Goal: Transaction & Acquisition: Book appointment/travel/reservation

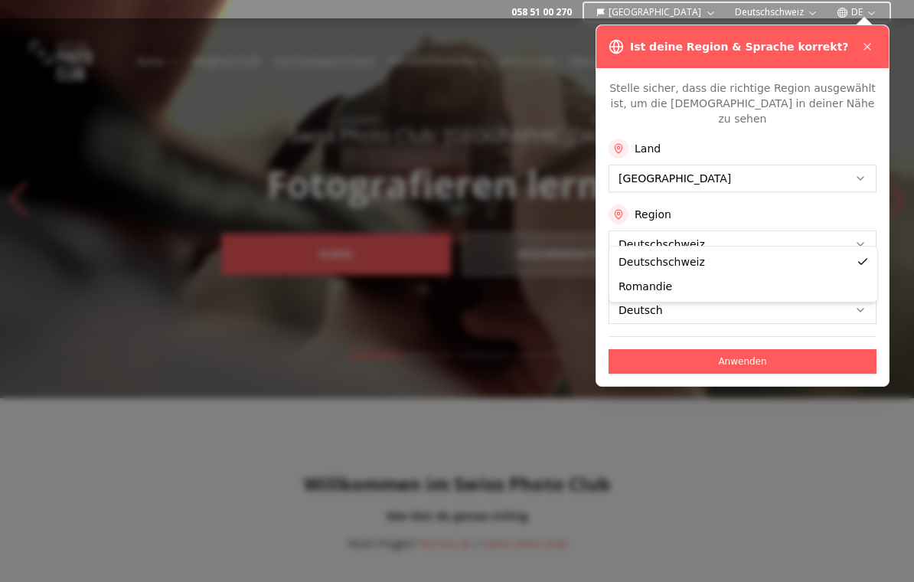
click at [810, 296] on button "Deutsch" at bounding box center [742, 310] width 268 height 28
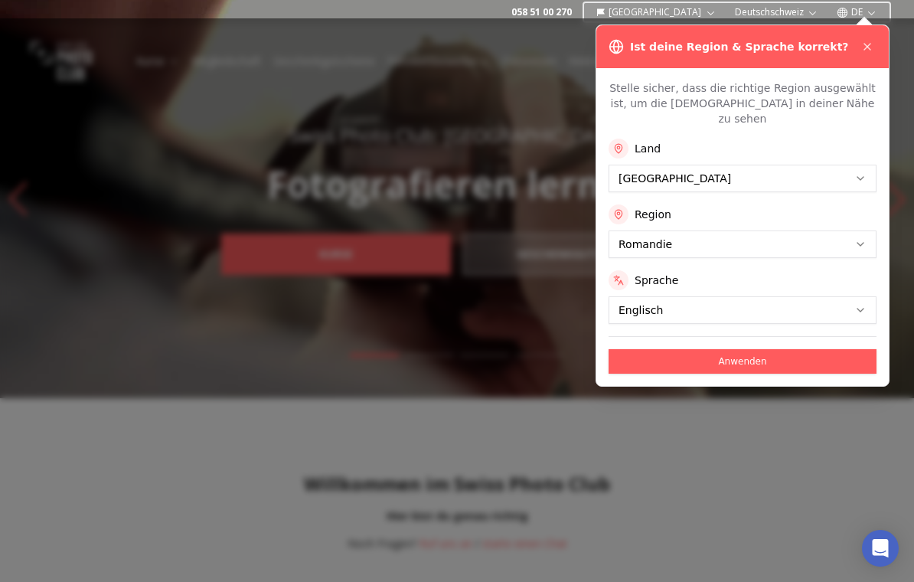
click at [774, 380] on div at bounding box center [457, 299] width 914 height 563
click at [791, 349] on button "Anwenden" at bounding box center [742, 361] width 268 height 24
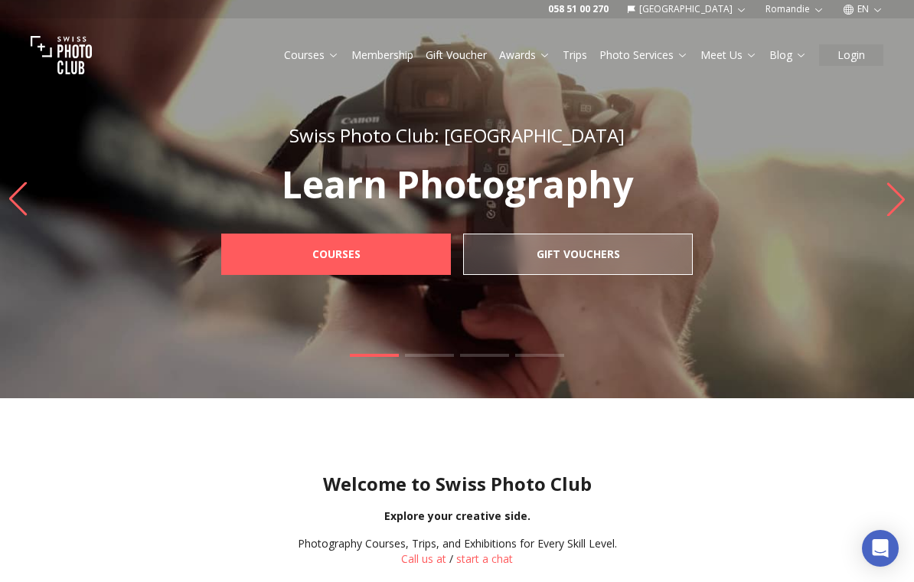
click at [321, 52] on link "Courses" at bounding box center [311, 54] width 55 height 15
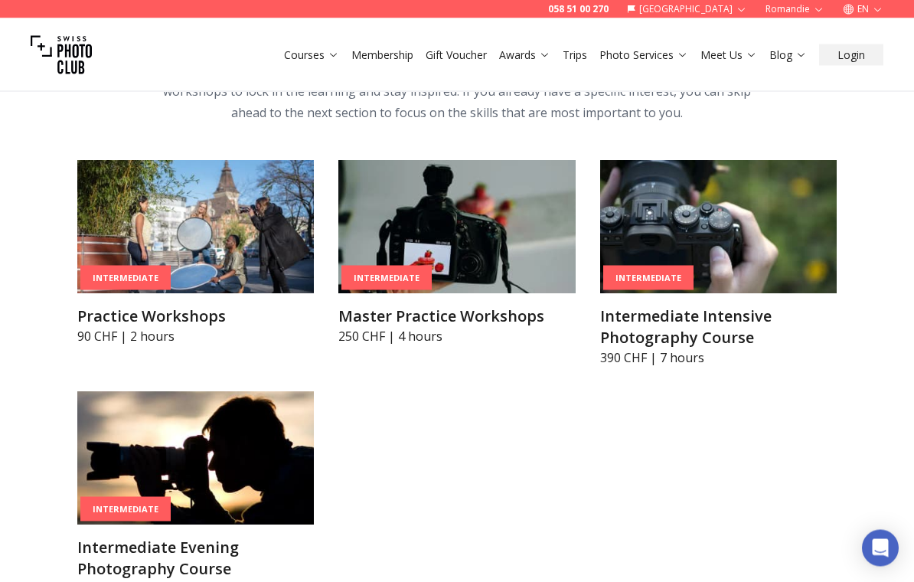
scroll to position [2179, 0]
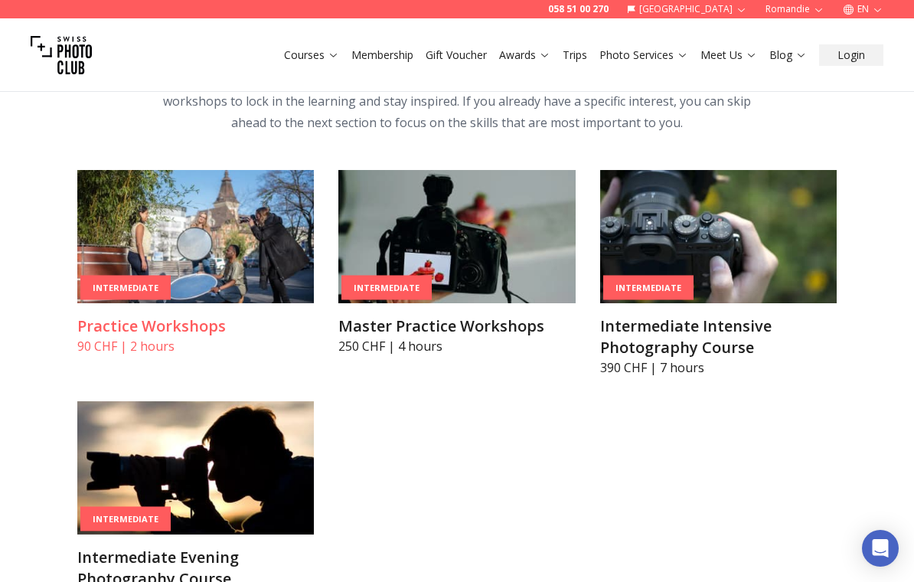
click at [202, 328] on h3 "Practice Workshops" at bounding box center [195, 325] width 236 height 21
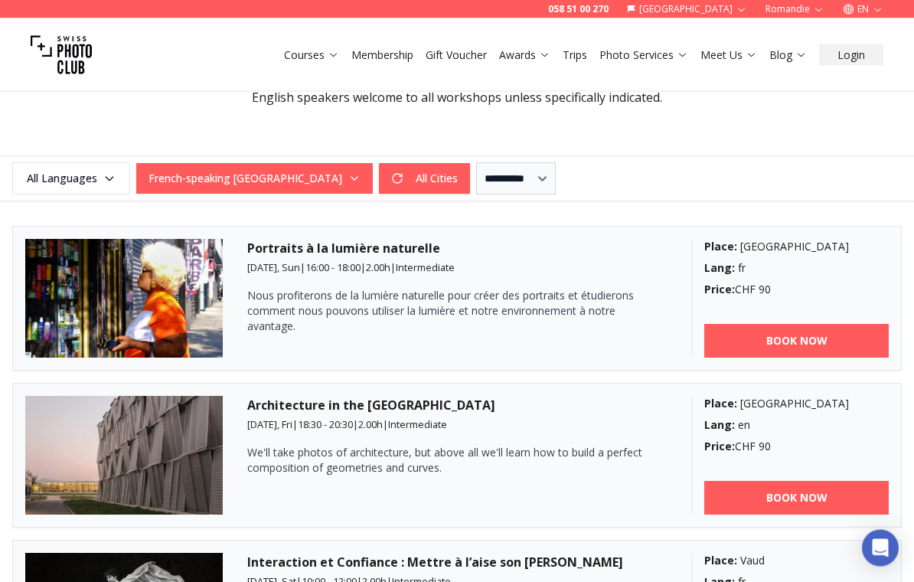
scroll to position [371, 0]
click at [391, 180] on button "All Cities" at bounding box center [424, 178] width 91 height 31
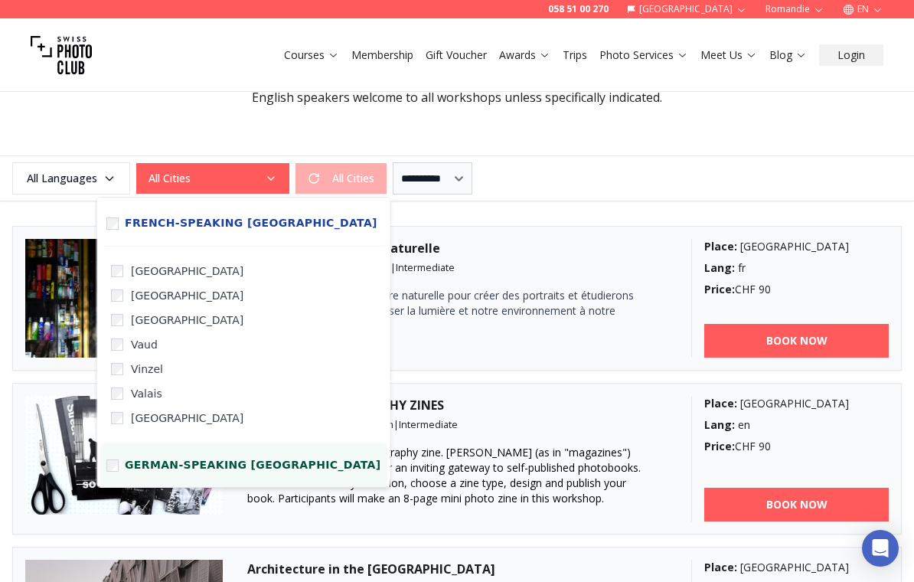
click at [234, 469] on span "German-speaking [GEOGRAPHIC_DATA]" at bounding box center [253, 465] width 256 height 14
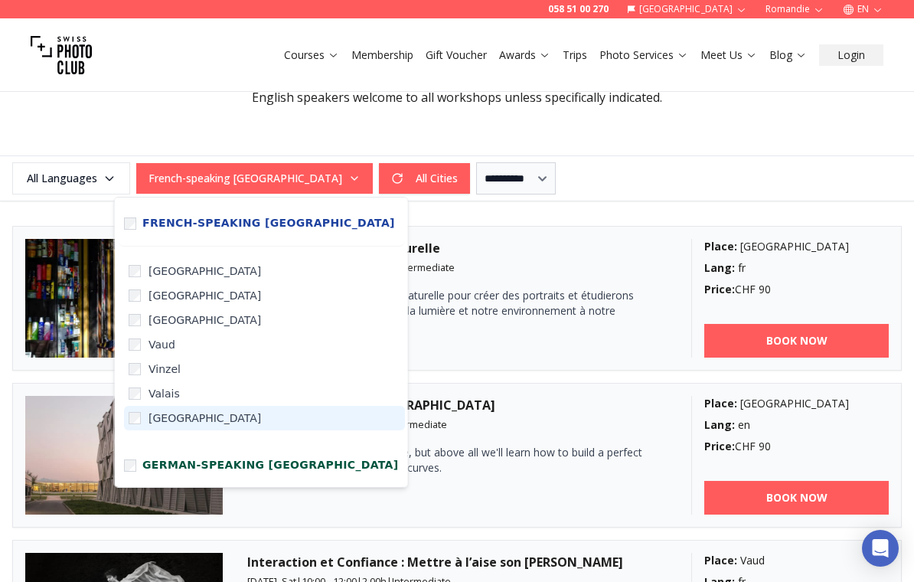
click at [188, 421] on span "[GEOGRAPHIC_DATA]" at bounding box center [204, 417] width 112 height 15
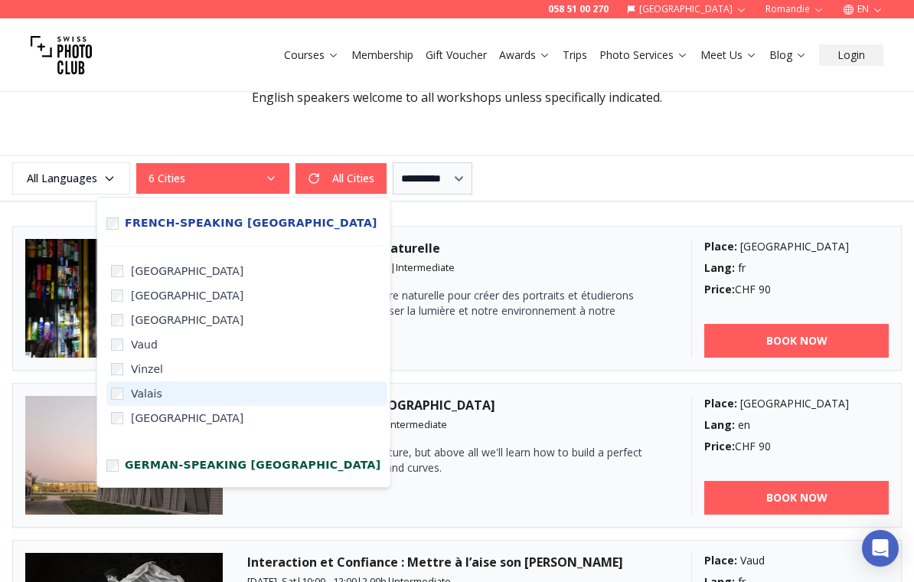
click at [155, 393] on span "Valais" at bounding box center [146, 393] width 31 height 15
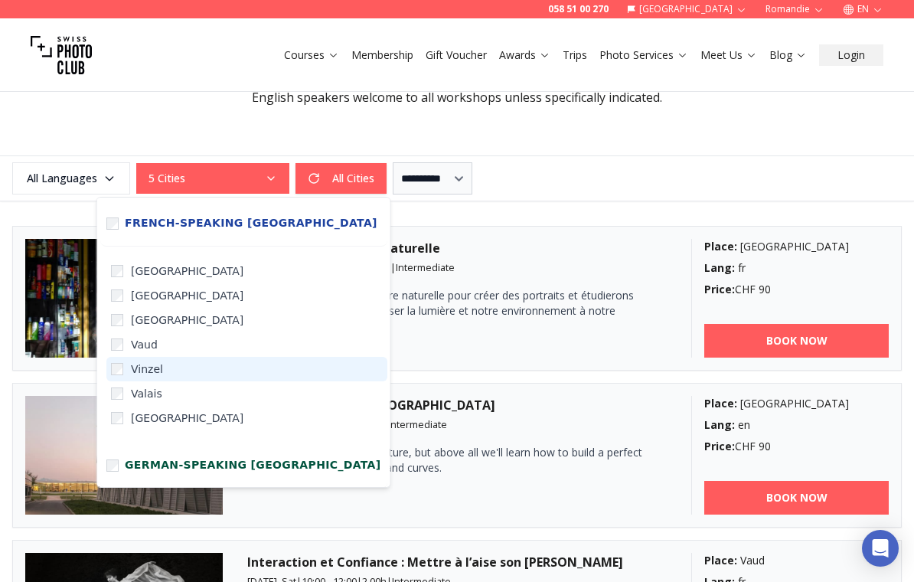
click at [156, 367] on span "Vinzel" at bounding box center [147, 368] width 32 height 15
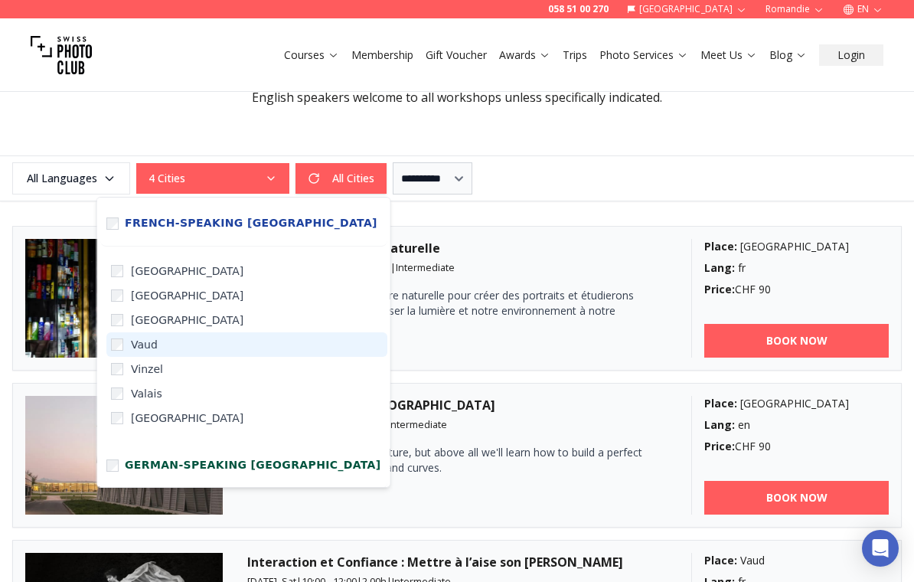
click at [155, 345] on span "Vaud" at bounding box center [144, 344] width 27 height 15
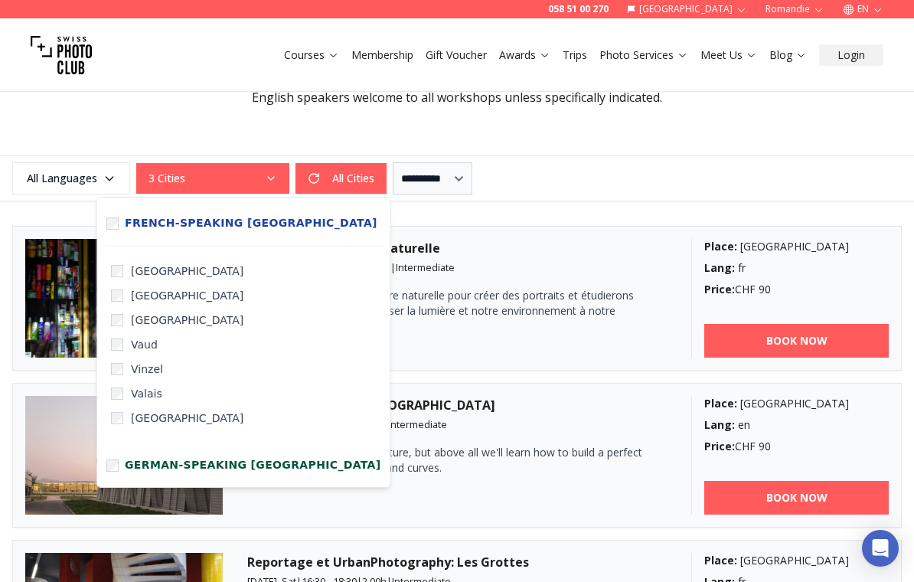
click at [749, 158] on div "**********" at bounding box center [457, 178] width 914 height 46
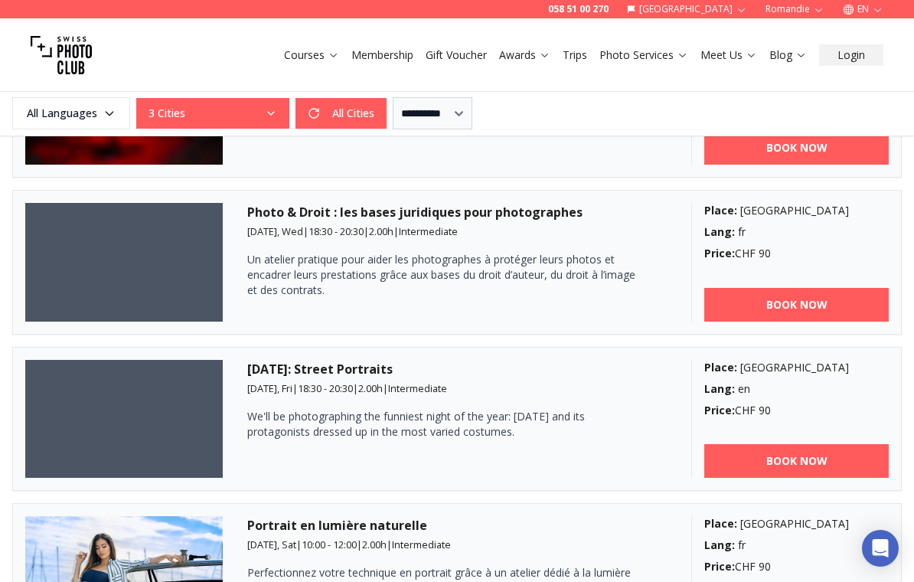
scroll to position [1575, 0]
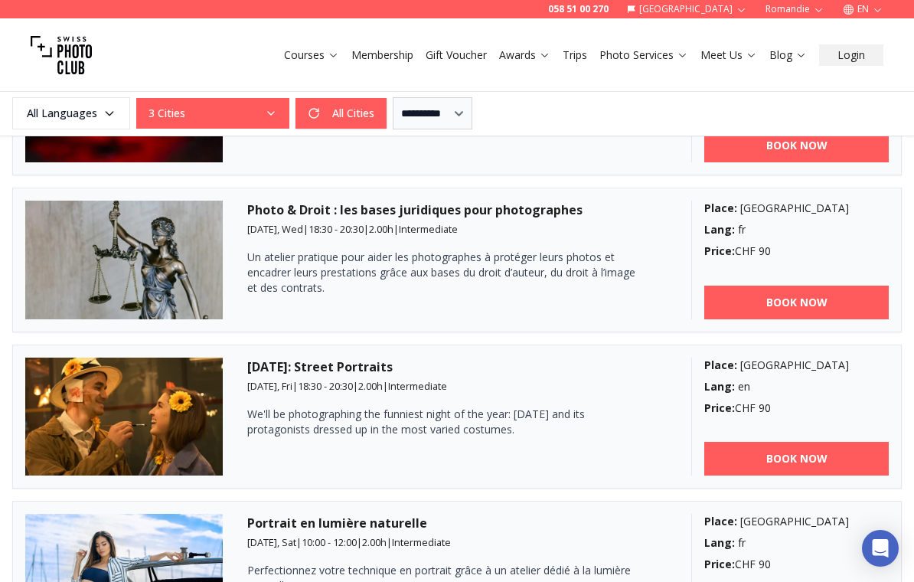
click at [359, 368] on h3 "[DATE]: Street Portraits" at bounding box center [456, 366] width 419 height 18
click at [155, 429] on img at bounding box center [123, 416] width 197 height 119
click at [834, 454] on link "BOOK NOW" at bounding box center [796, 459] width 184 height 34
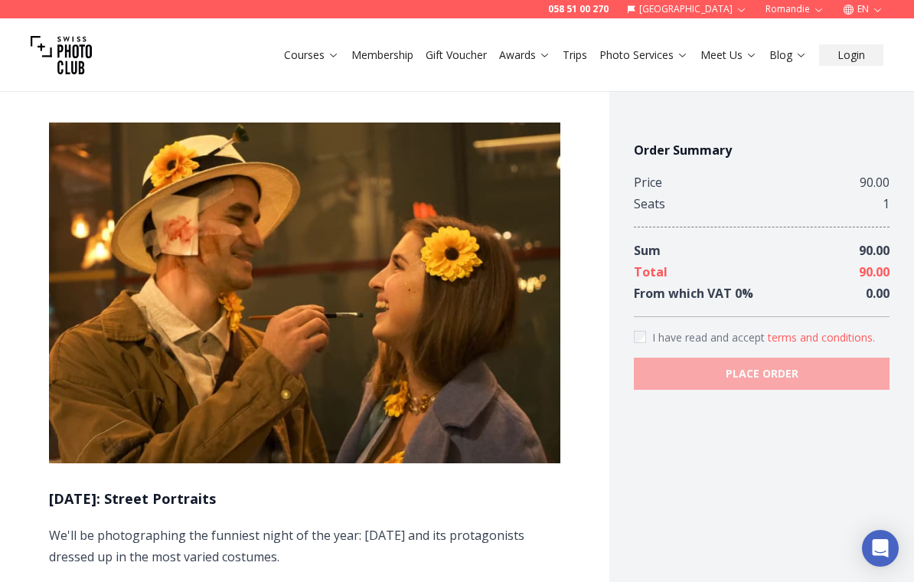
click at [386, 51] on link "Membership" at bounding box center [382, 54] width 62 height 15
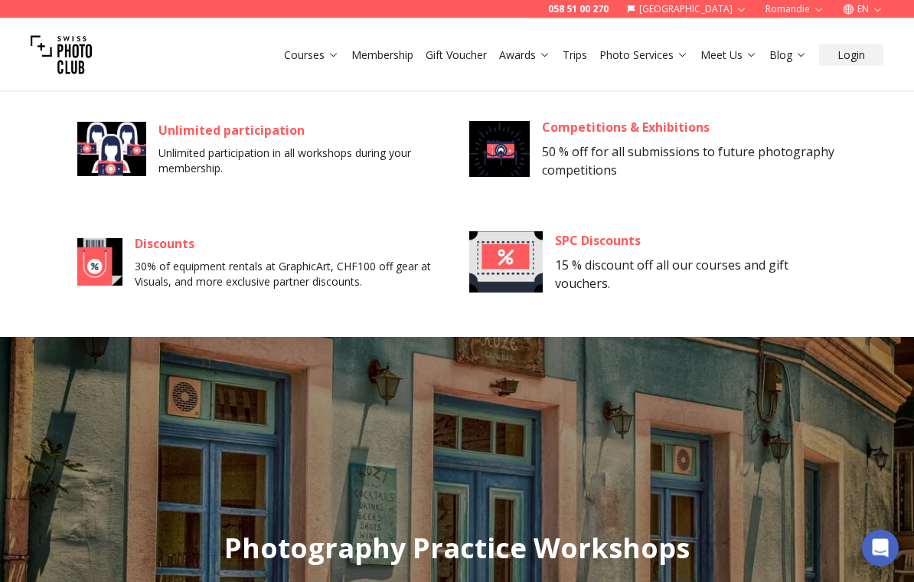
scroll to position [1143, 0]
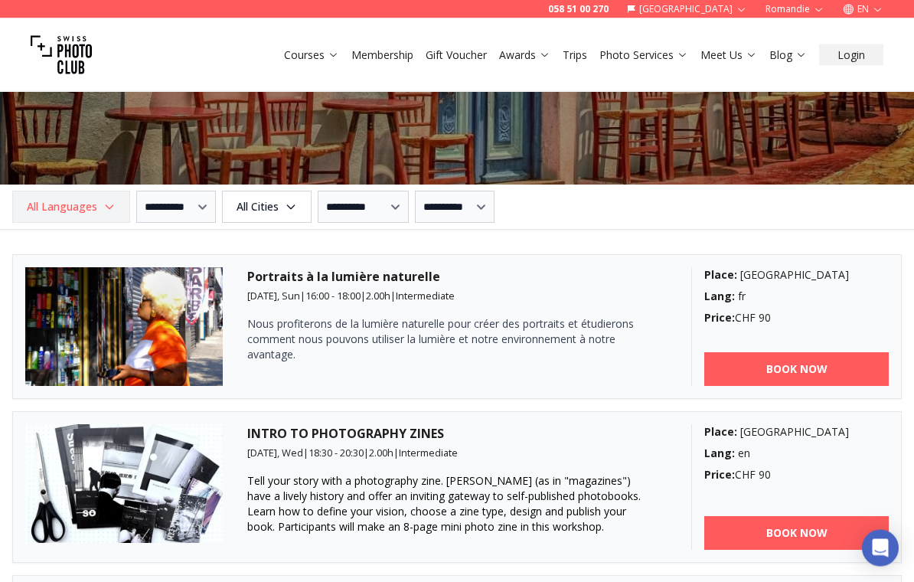
click at [104, 203] on icon "button" at bounding box center [109, 207] width 12 height 12
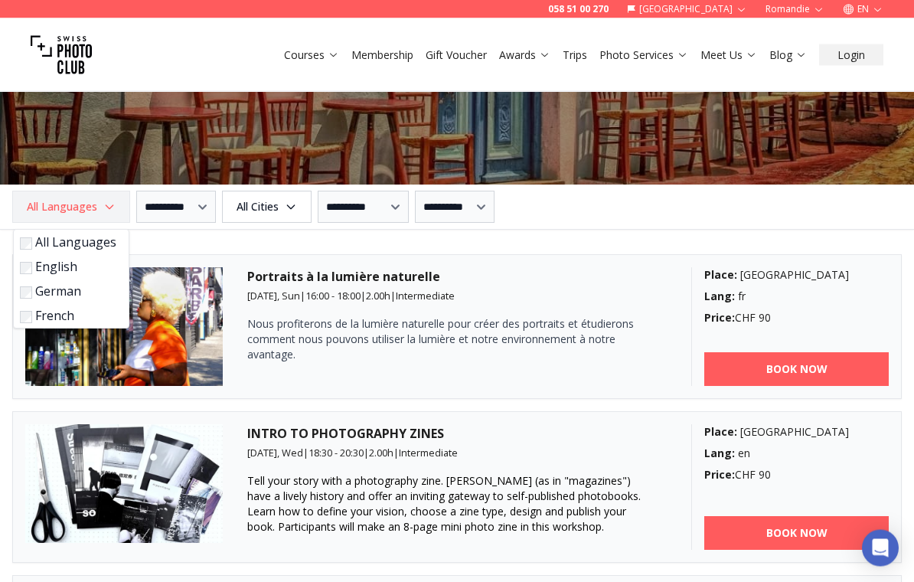
scroll to position [1718, 0]
click at [45, 268] on label "English" at bounding box center [68, 266] width 96 height 18
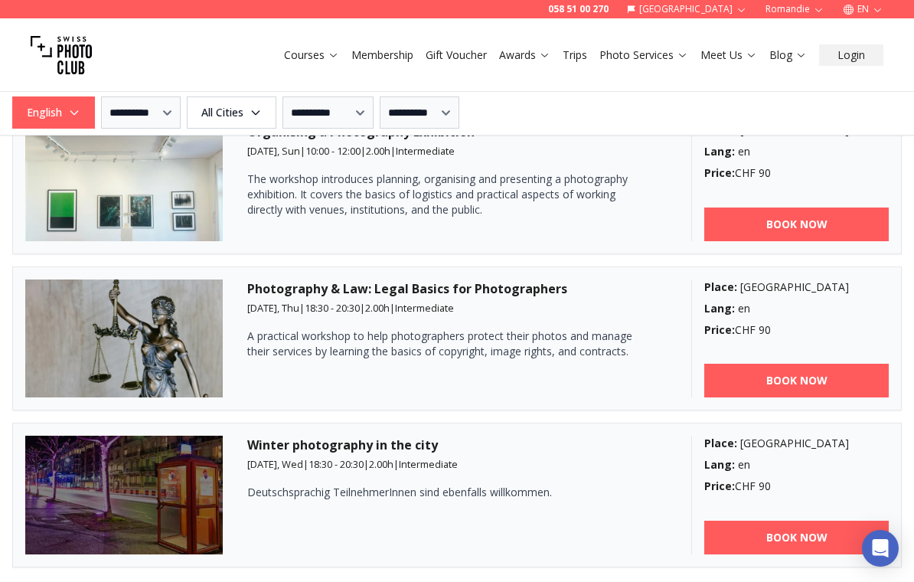
scroll to position [3348, 0]
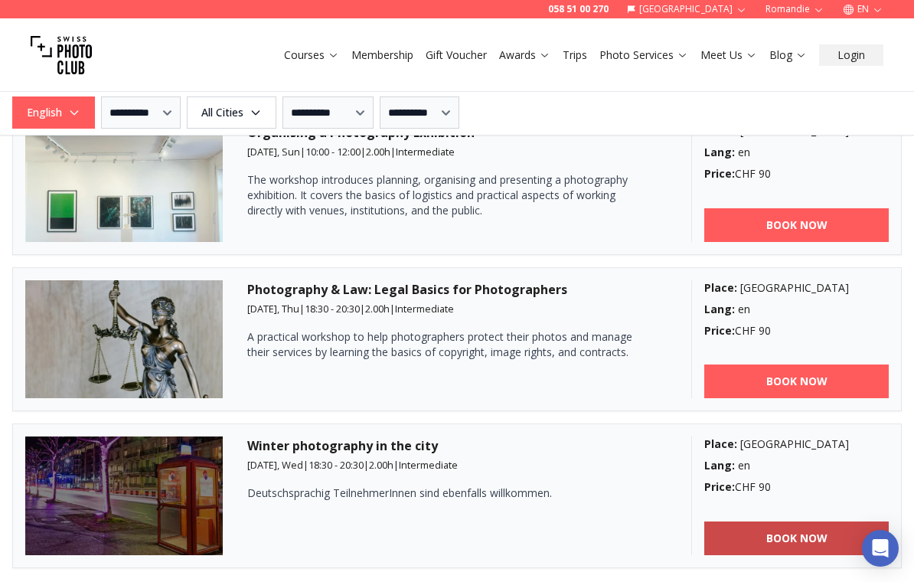
click at [767, 540] on b "BOOK NOW" at bounding box center [796, 537] width 61 height 15
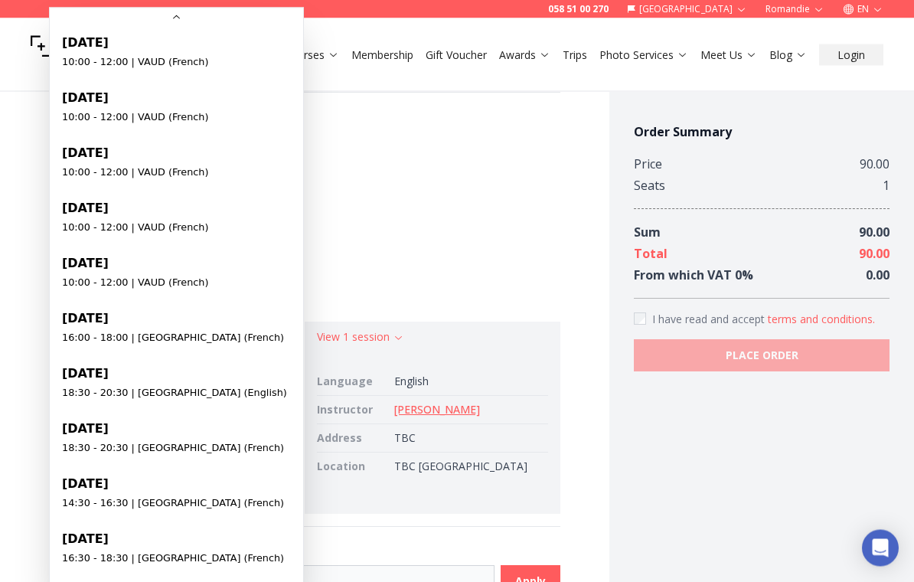
scroll to position [367, 0]
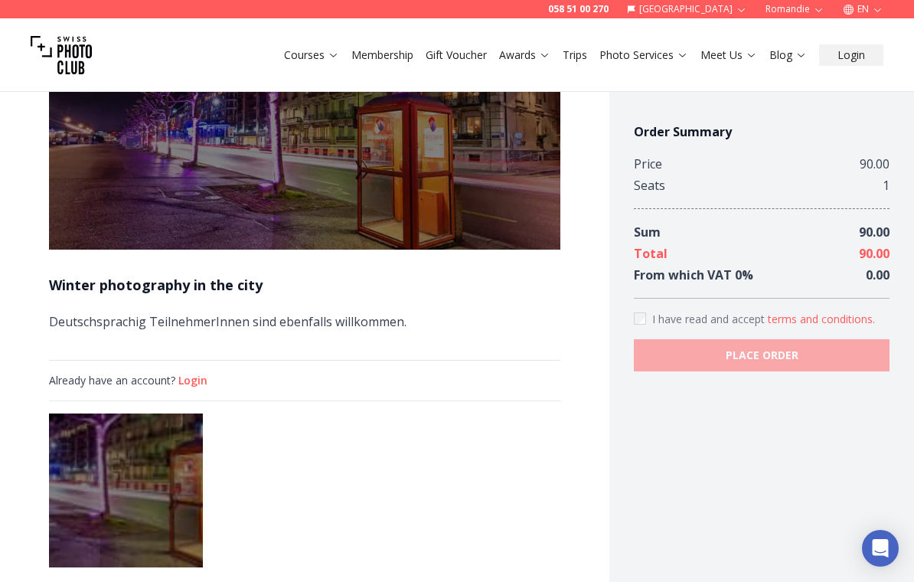
scroll to position [0, 0]
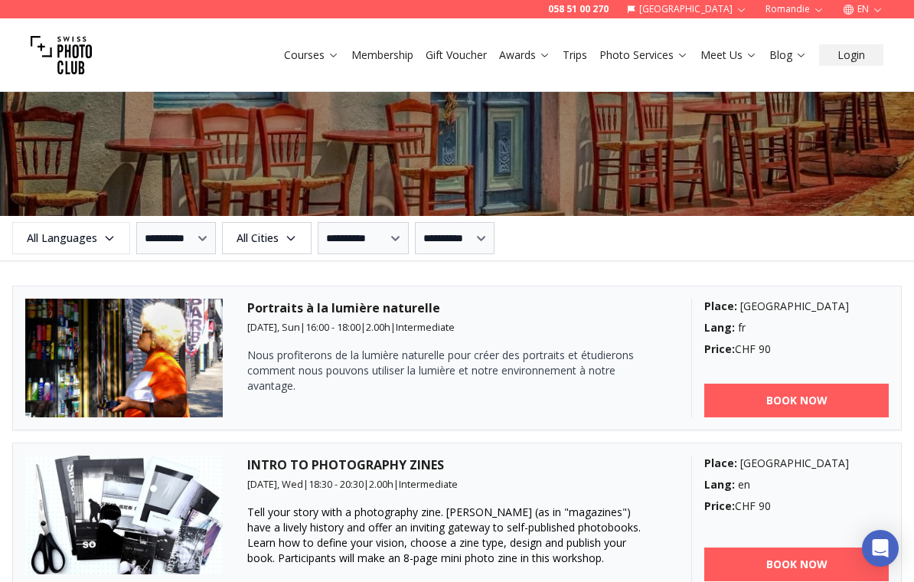
scroll to position [1678, 0]
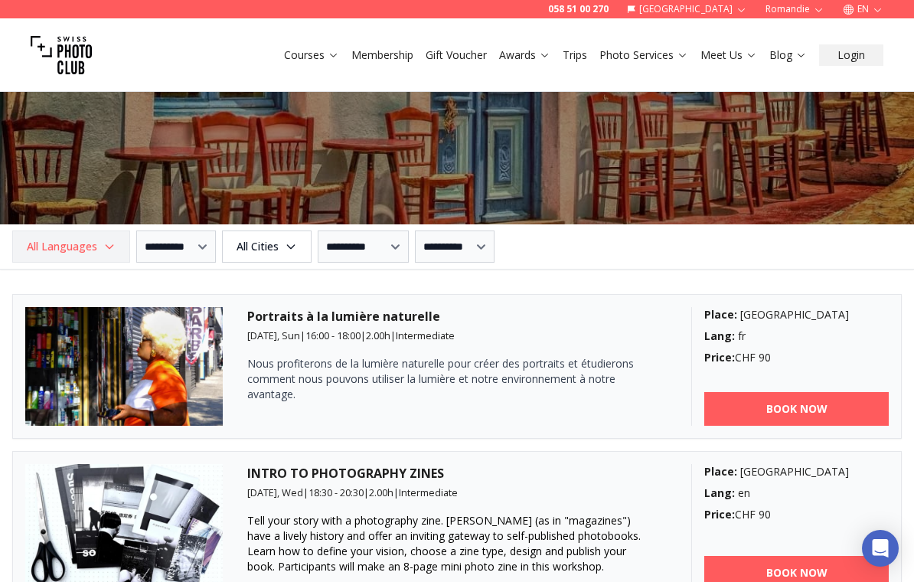
click at [114, 248] on icon "button" at bounding box center [109, 246] width 12 height 12
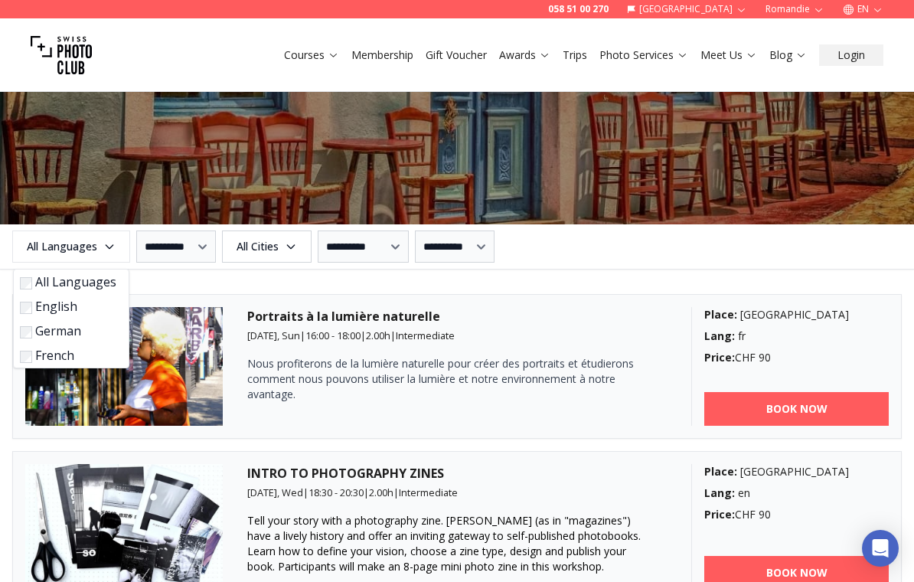
click at [48, 305] on label "English" at bounding box center [68, 306] width 96 height 18
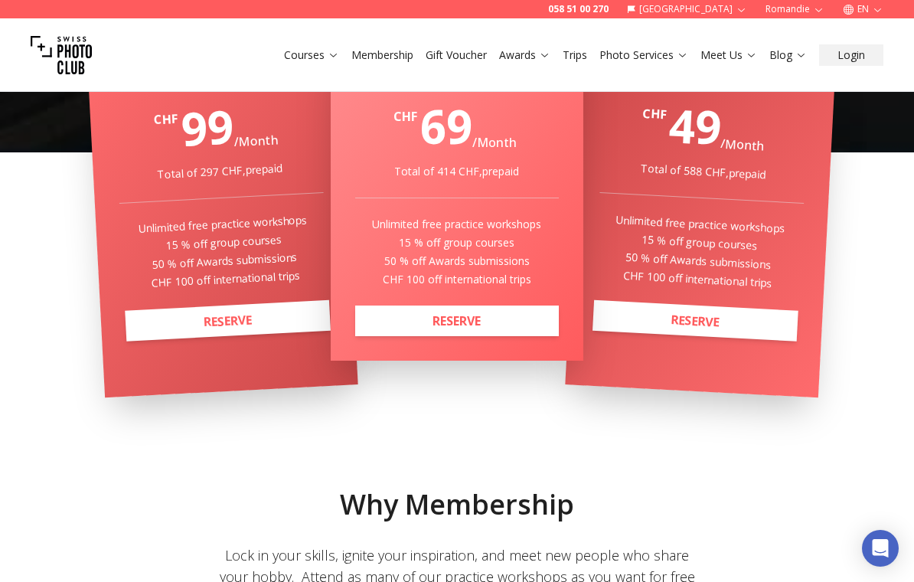
scroll to position [393, 0]
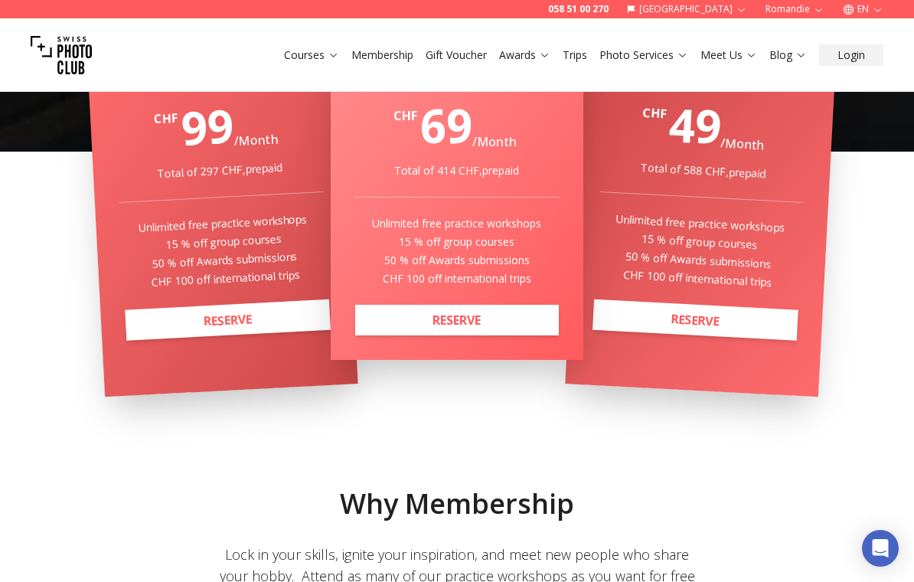
click at [327, 60] on link "Courses" at bounding box center [311, 54] width 55 height 15
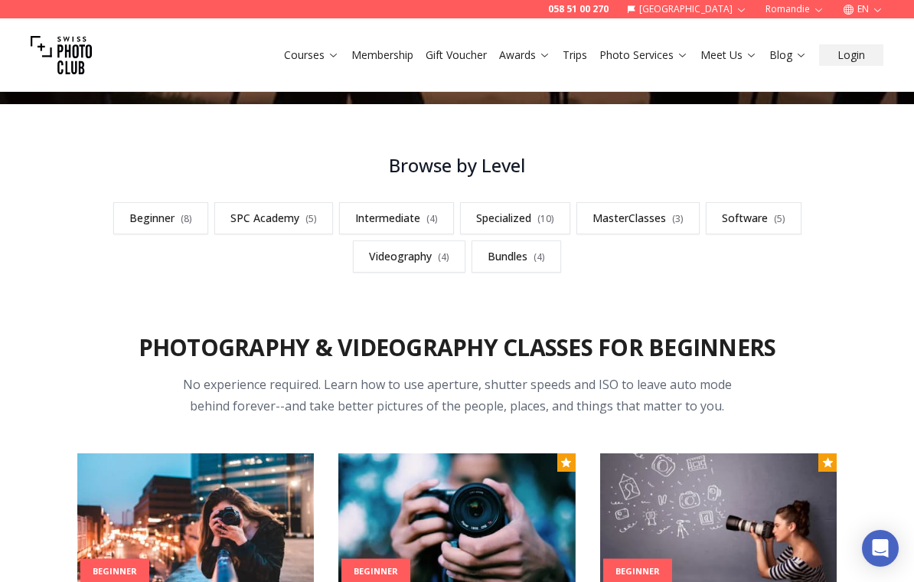
scroll to position [370, 0]
click at [390, 220] on link "Intermediate ( 4 )" at bounding box center [396, 218] width 115 height 32
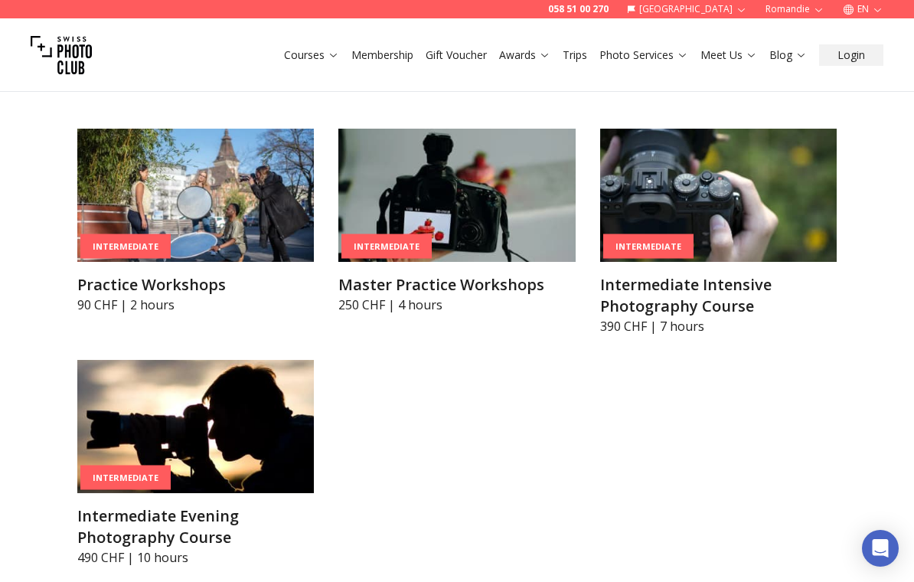
scroll to position [2220, 0]
click at [530, 57] on link "Awards" at bounding box center [524, 54] width 51 height 15
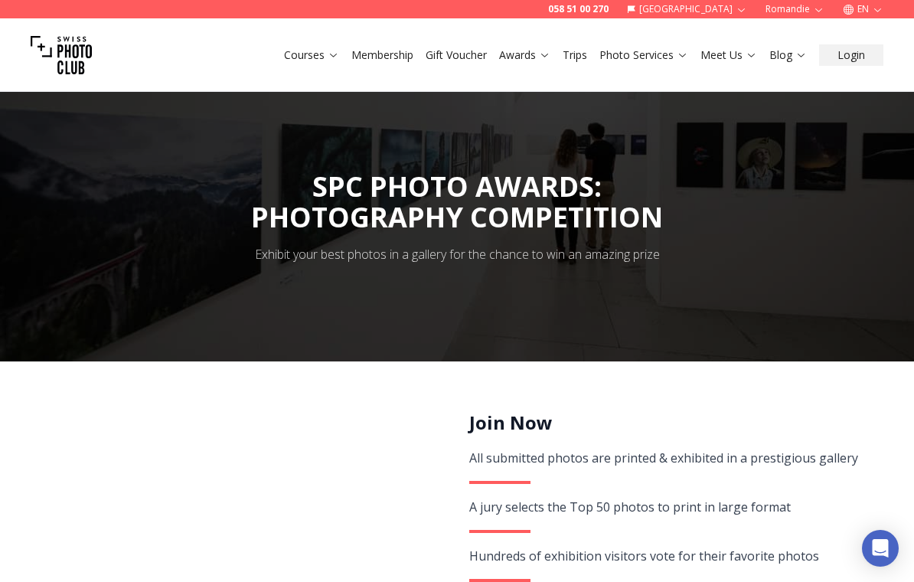
click at [581, 55] on link "Trips" at bounding box center [574, 54] width 24 height 15
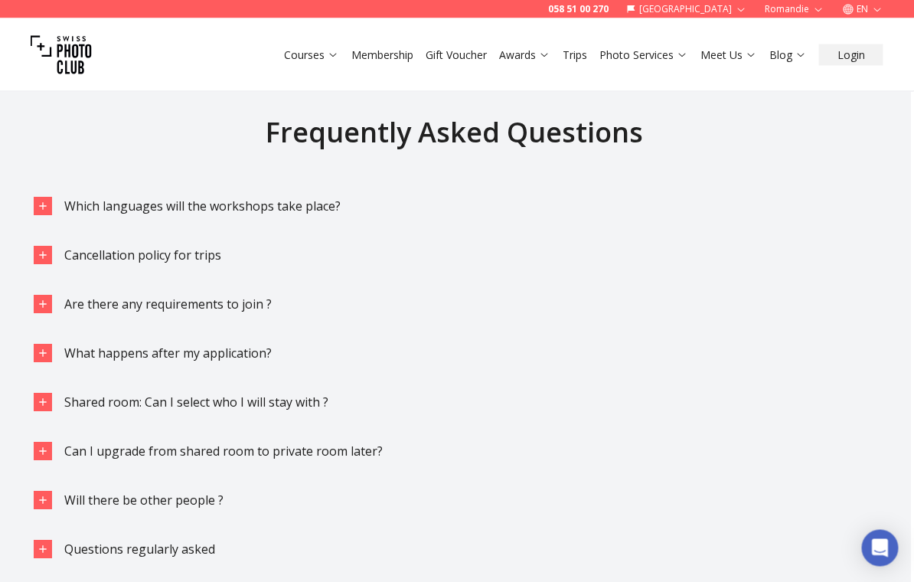
scroll to position [3200, 2]
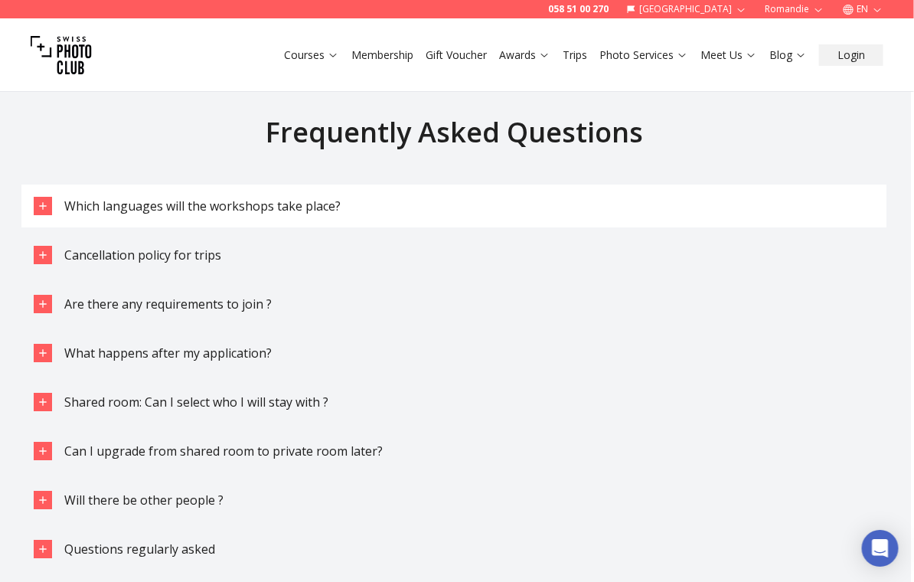
click at [282, 197] on span "Which languages will the workshops take place?" at bounding box center [203, 205] width 276 height 17
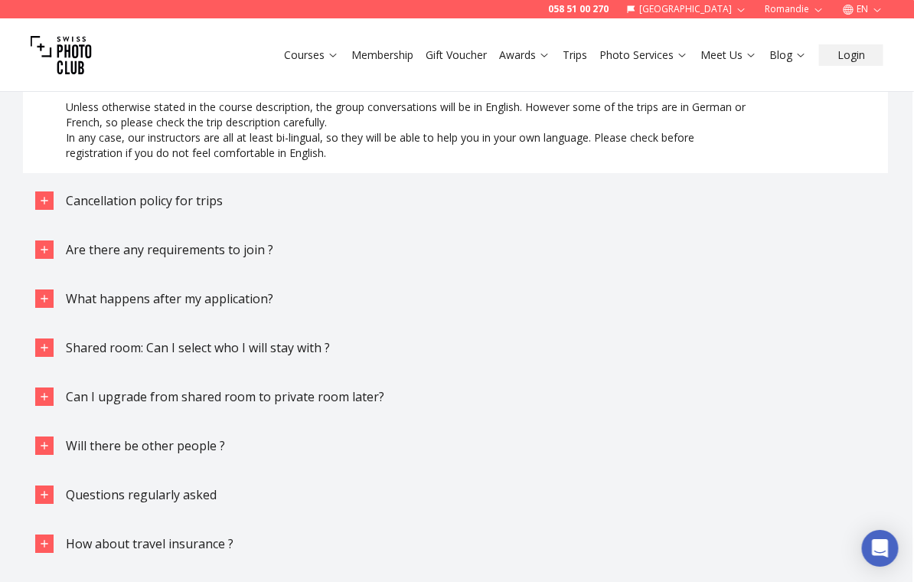
scroll to position [3330, 3]
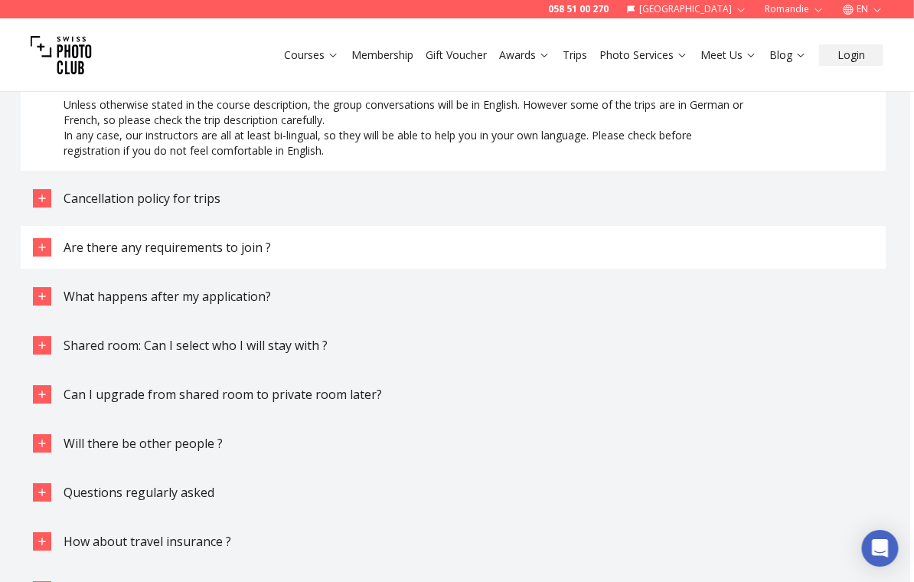
click at [232, 239] on span "Are there any requirements to join ?" at bounding box center [167, 247] width 207 height 17
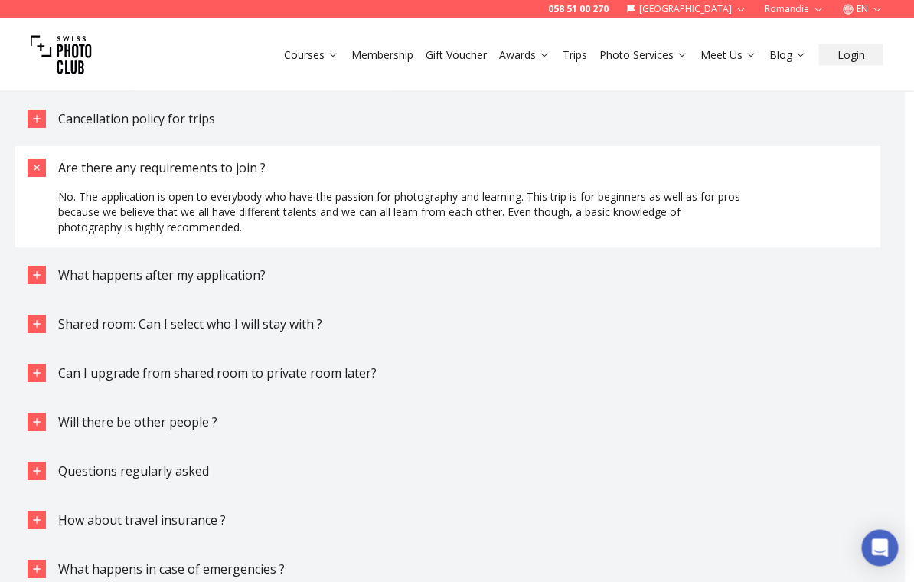
scroll to position [3411, 8]
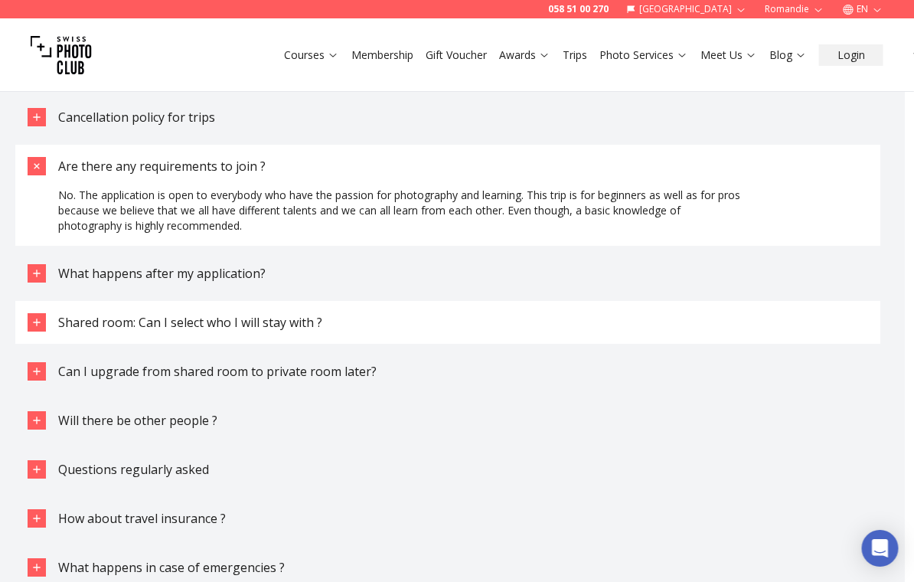
click at [121, 314] on span "Shared room: Can I select who I will stay with ?" at bounding box center [191, 322] width 264 height 17
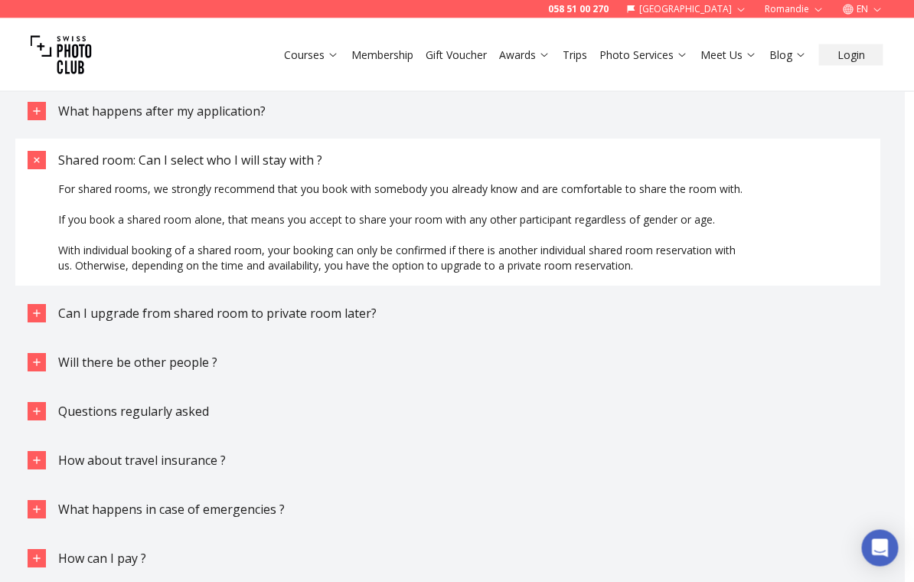
scroll to position [3579, 8]
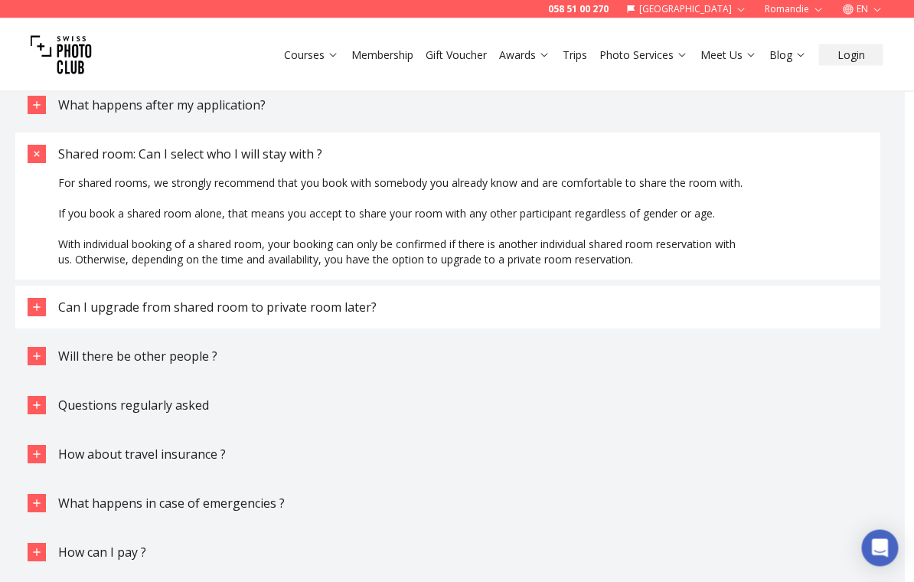
click at [100, 299] on span "Can I upgrade from shared room to private room later?" at bounding box center [218, 307] width 318 height 17
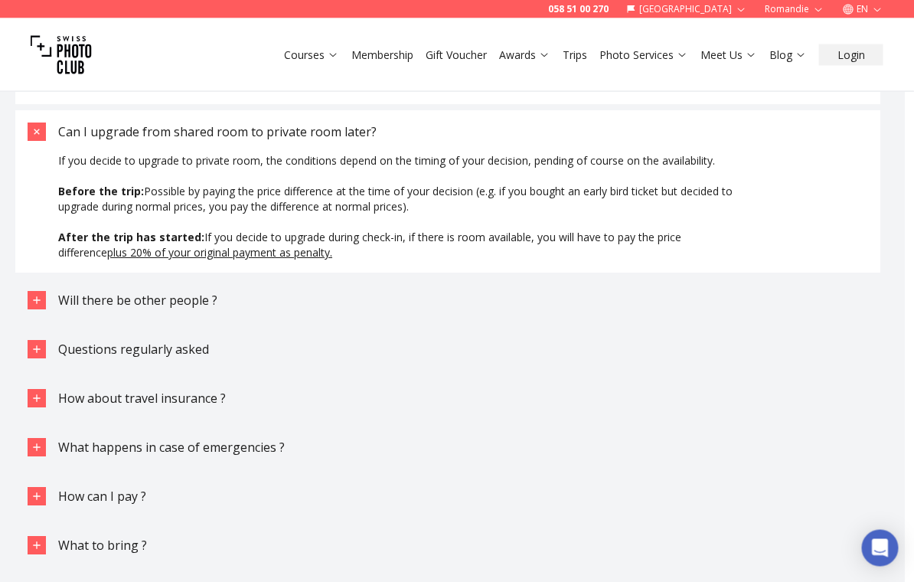
scroll to position [3755, 8]
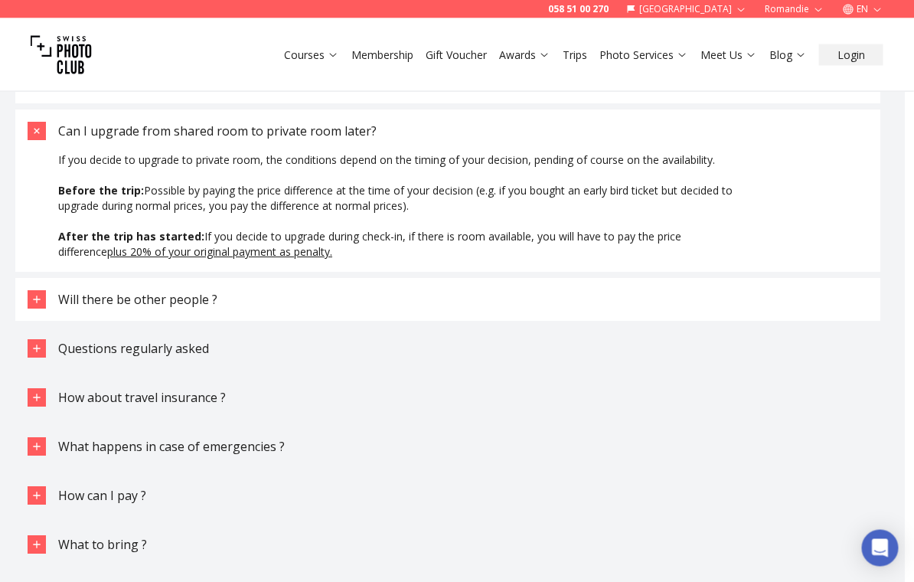
click at [96, 292] on span "Will there be other people ?" at bounding box center [138, 300] width 159 height 17
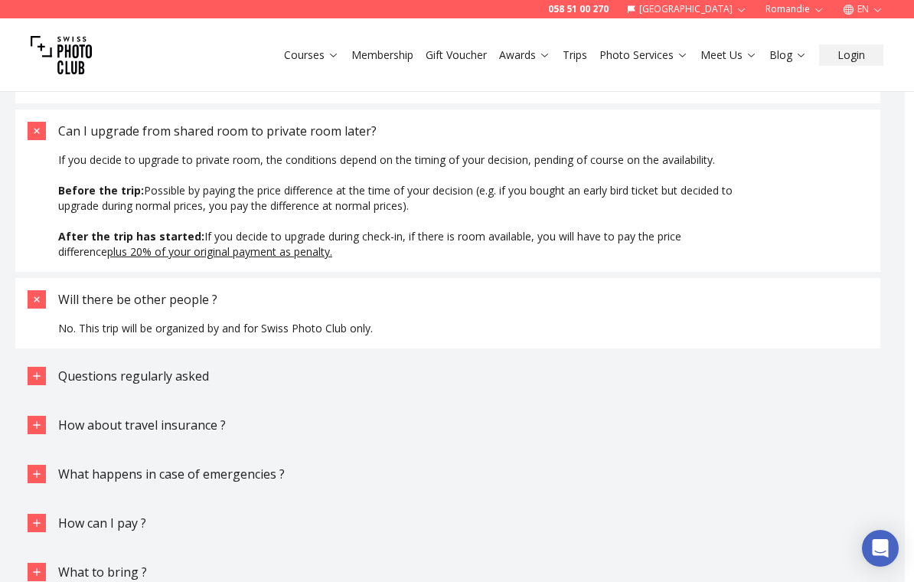
click at [81, 291] on span "Will there be other people ?" at bounding box center [137, 299] width 159 height 17
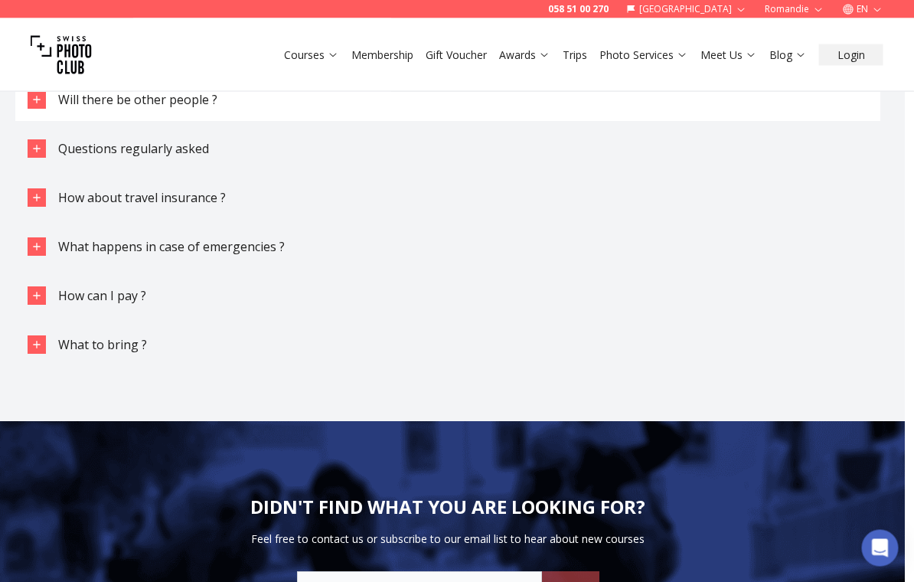
scroll to position [3955, 8]
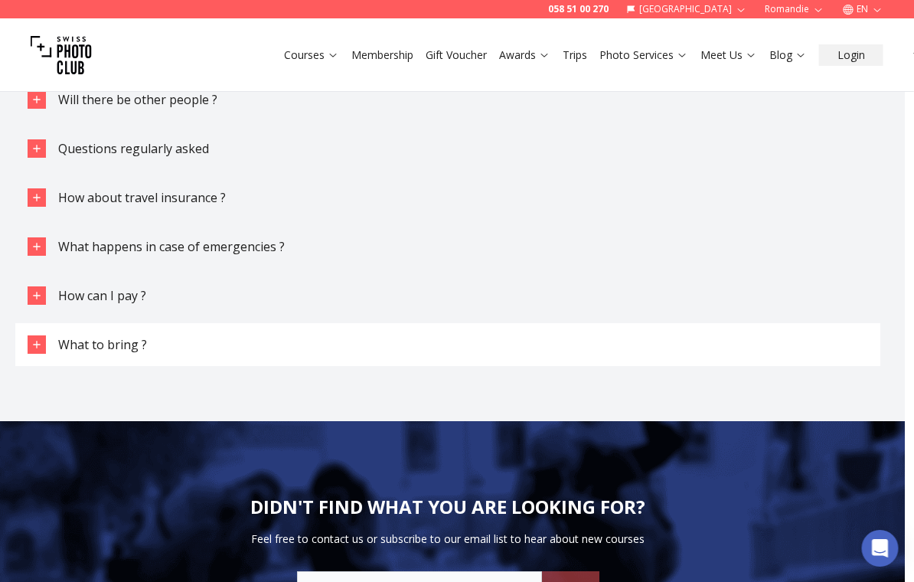
click at [77, 336] on span "What to bring ?" at bounding box center [103, 344] width 89 height 17
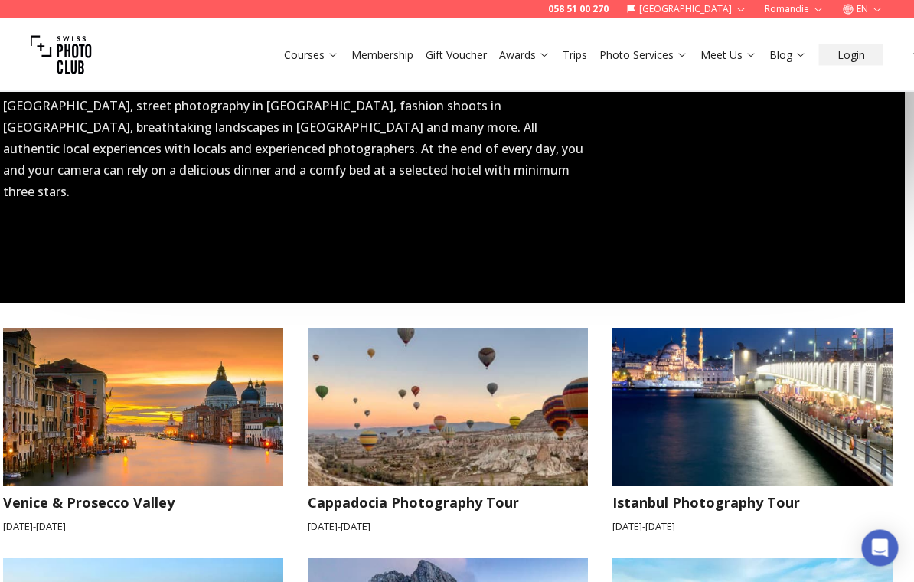
scroll to position [1355, 8]
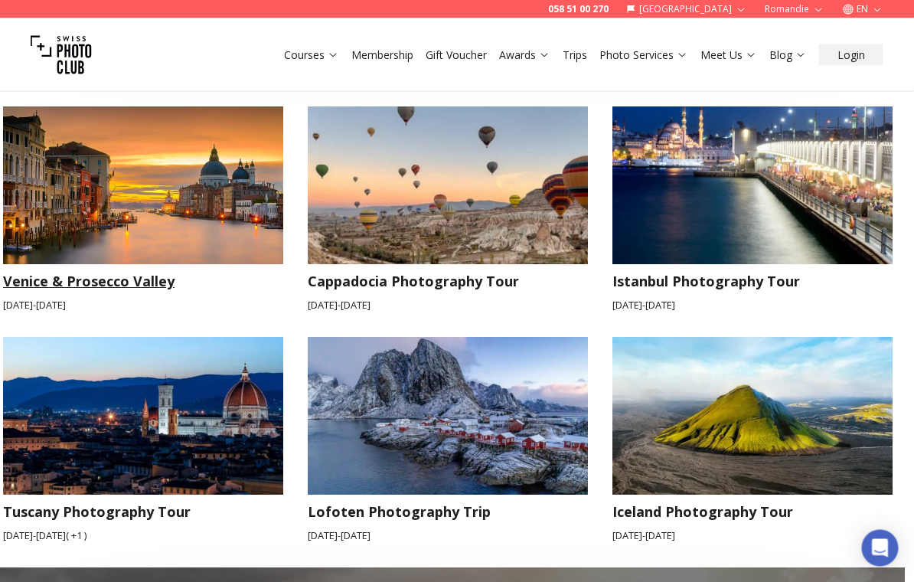
click at [64, 271] on h3 "Venice & Prosecco Valley" at bounding box center [144, 281] width 280 height 21
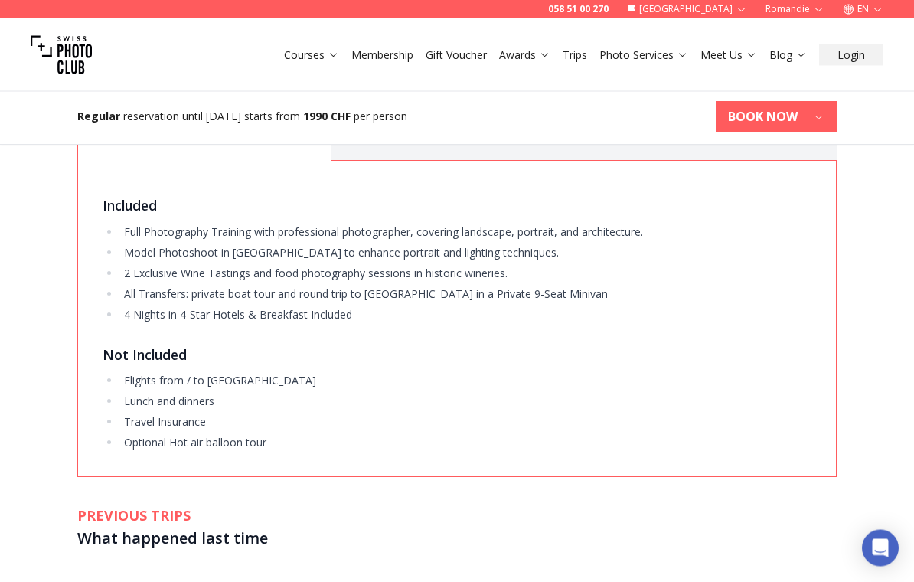
scroll to position [2330, 0]
click at [409, 157] on button "WHAT YOU WILL LEARN" at bounding box center [457, 131] width 253 height 59
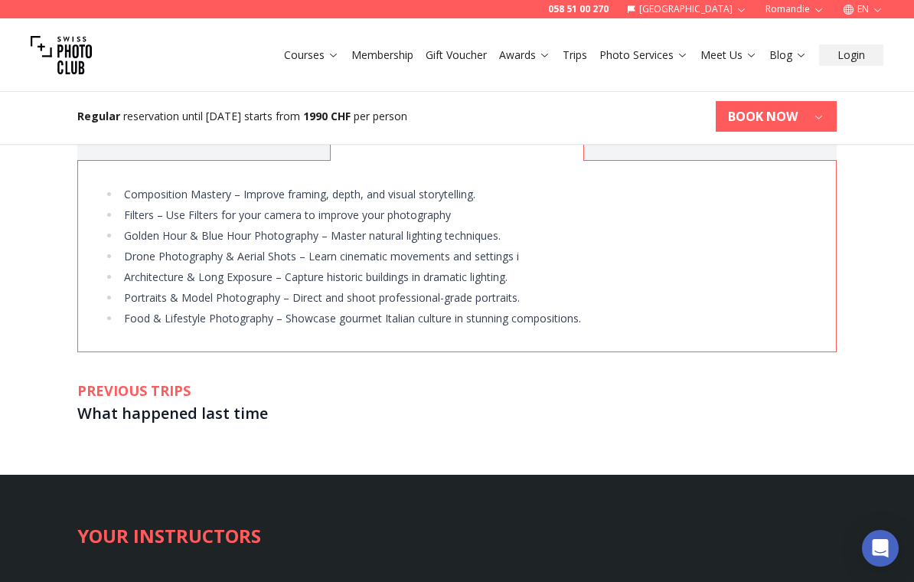
click at [747, 161] on button "ADDITIONAL" at bounding box center [710, 131] width 253 height 59
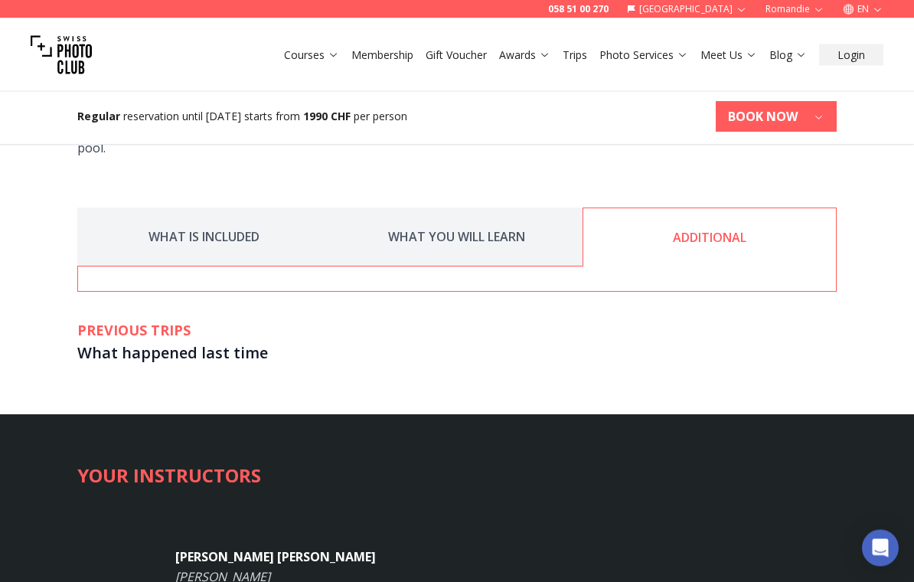
scroll to position [2209, 0]
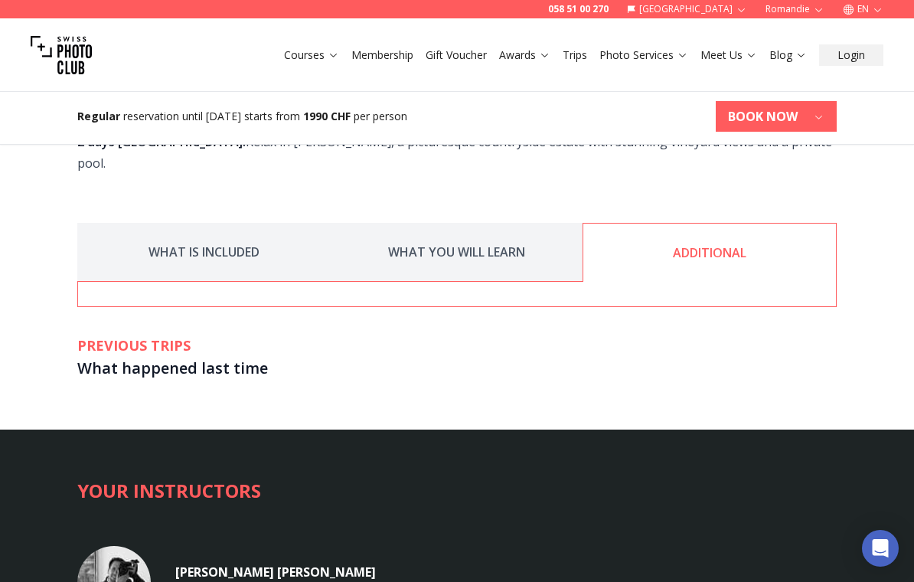
click at [167, 276] on button "WHAT IS INCLUDED" at bounding box center [203, 252] width 253 height 59
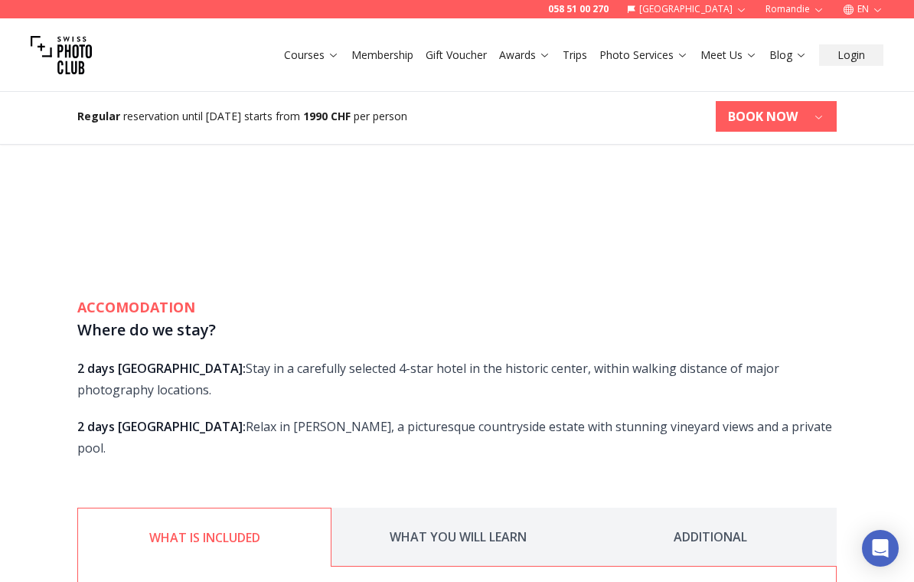
scroll to position [1877, 0]
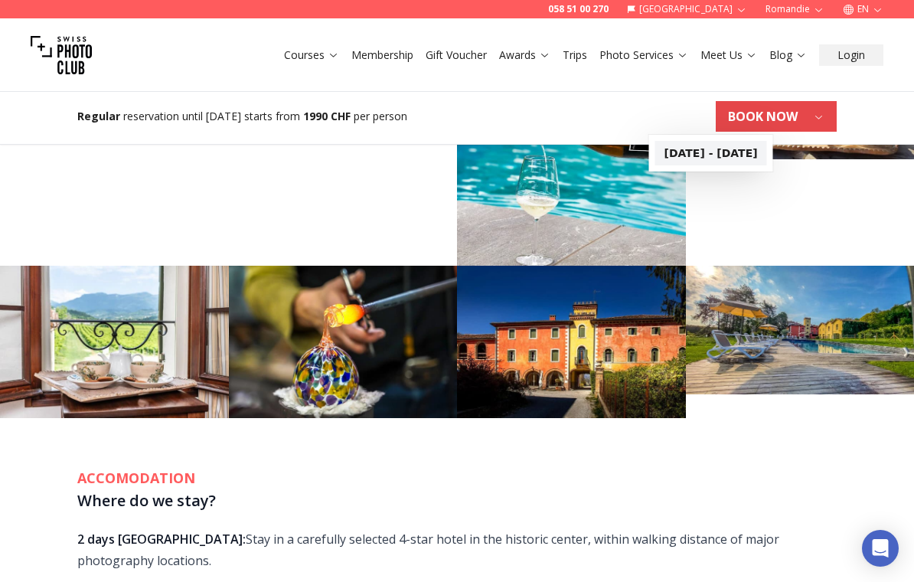
click at [758, 148] on b "[DATE] - [DATE]" at bounding box center [710, 152] width 93 height 15
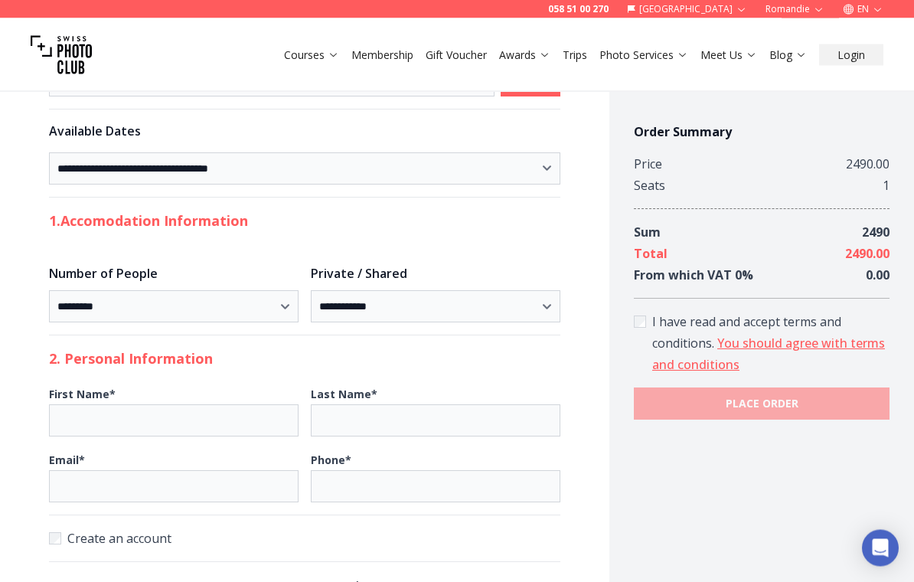
scroll to position [319, 0]
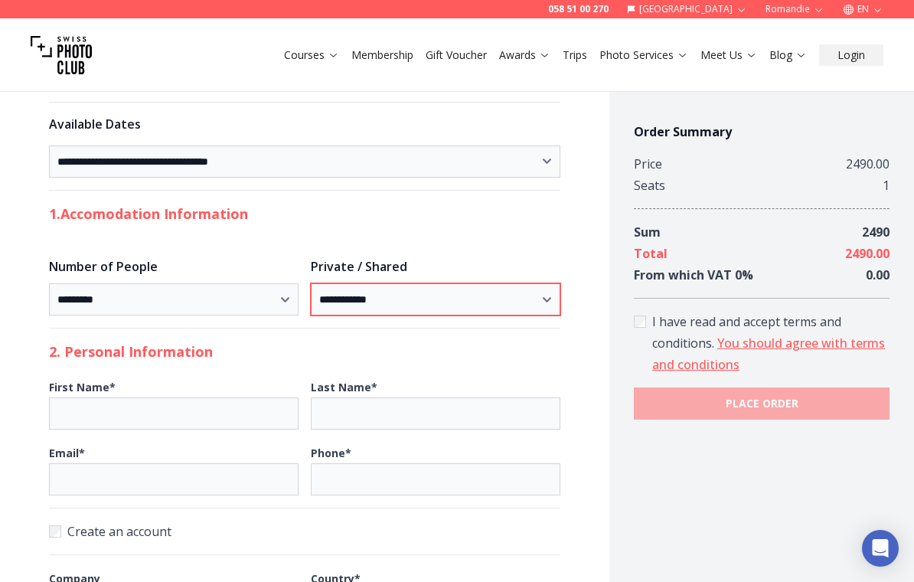
click at [536, 283] on select "**********" at bounding box center [435, 299] width 249 height 32
click at [530, 283] on select "**********" at bounding box center [435, 299] width 249 height 32
select select "*******"
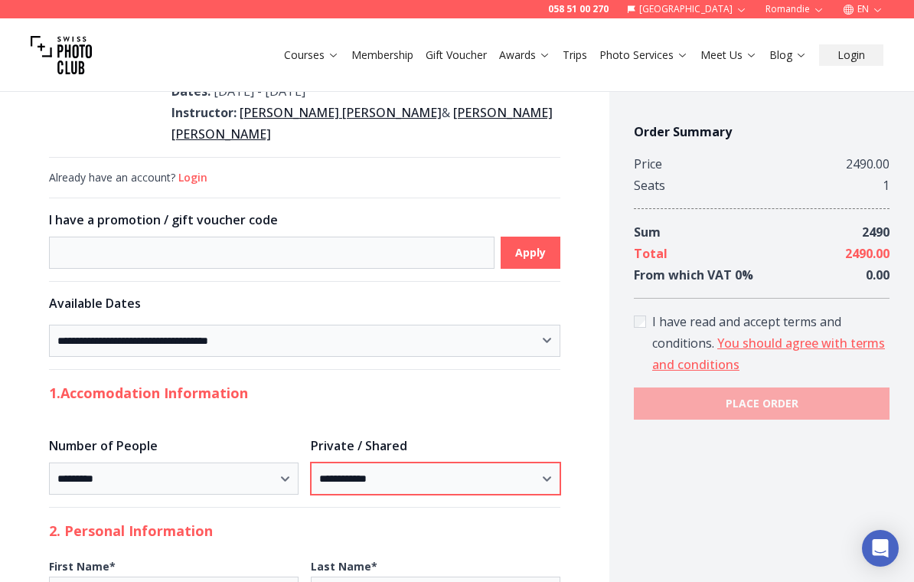
scroll to position [0, 0]
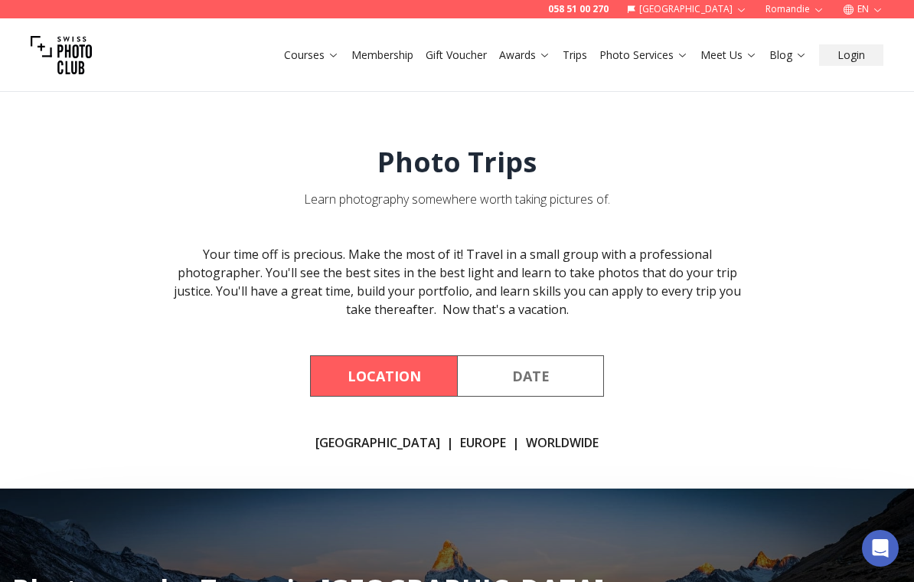
click at [461, 438] on link "Europe" at bounding box center [483, 442] width 46 height 18
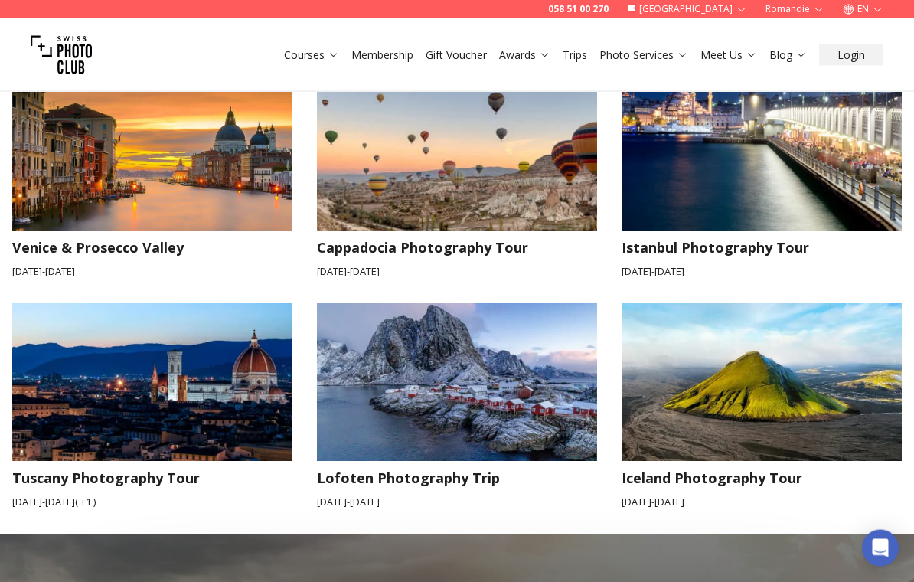
scroll to position [1390, 0]
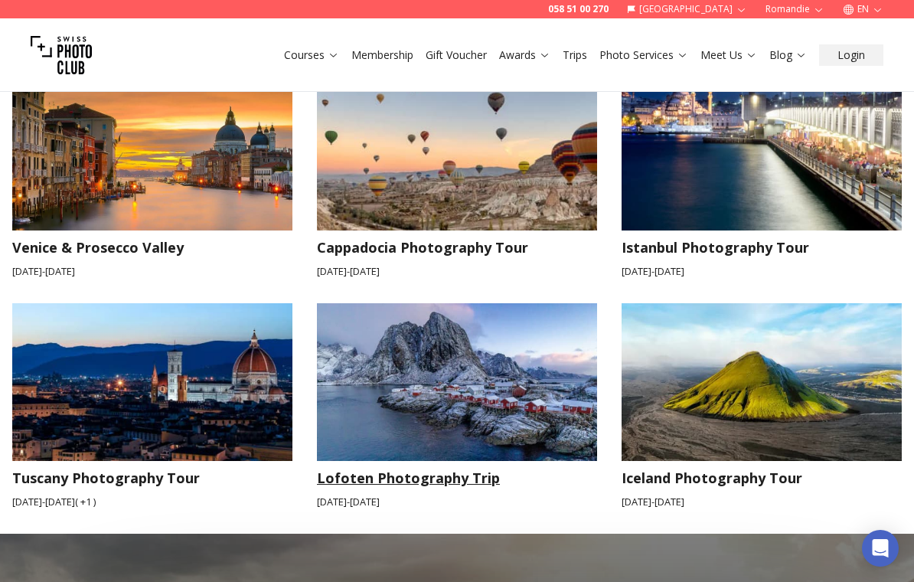
click at [419, 356] on img at bounding box center [457, 382] width 280 height 158
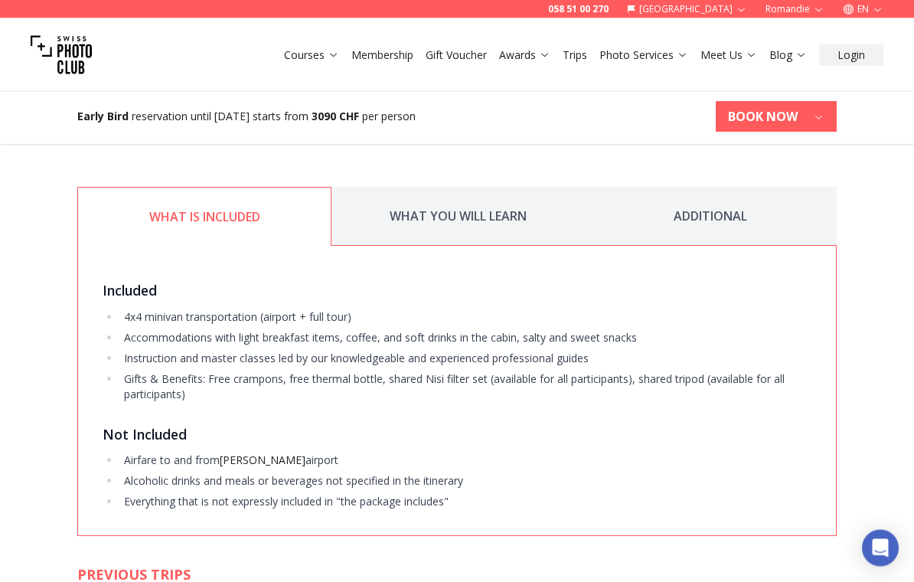
scroll to position [2075, 0]
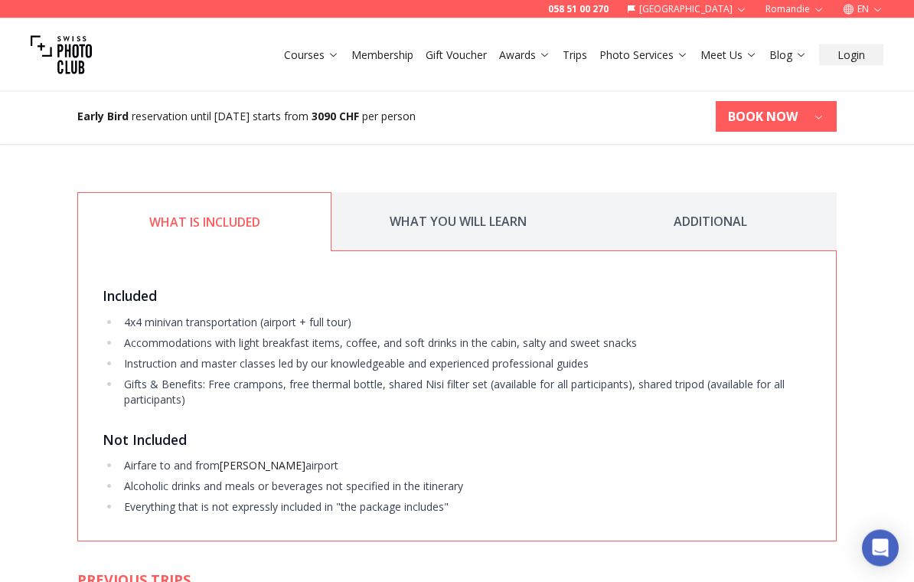
click at [420, 204] on button "WHAT YOU WILL LEARN" at bounding box center [457, 222] width 253 height 59
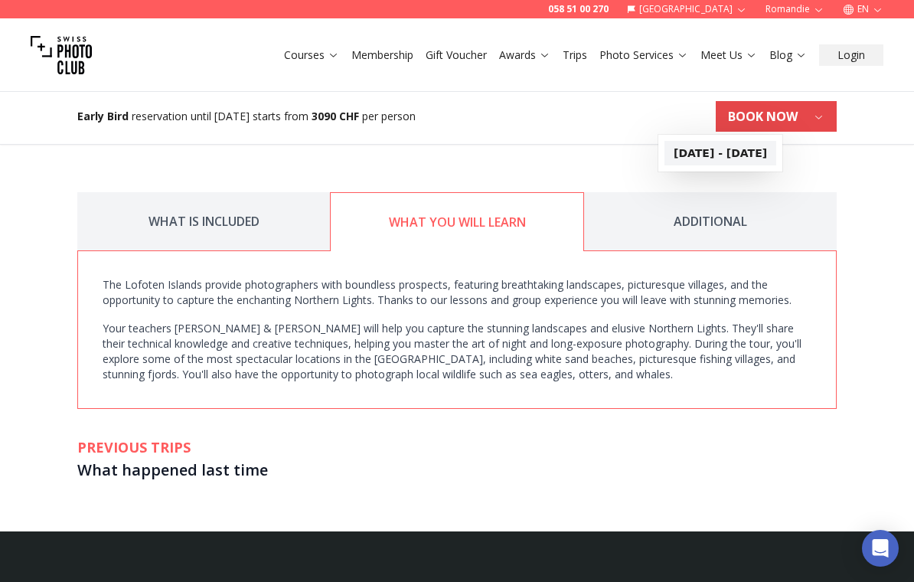
click at [704, 150] on b "[DATE] - [DATE]" at bounding box center [719, 152] width 93 height 15
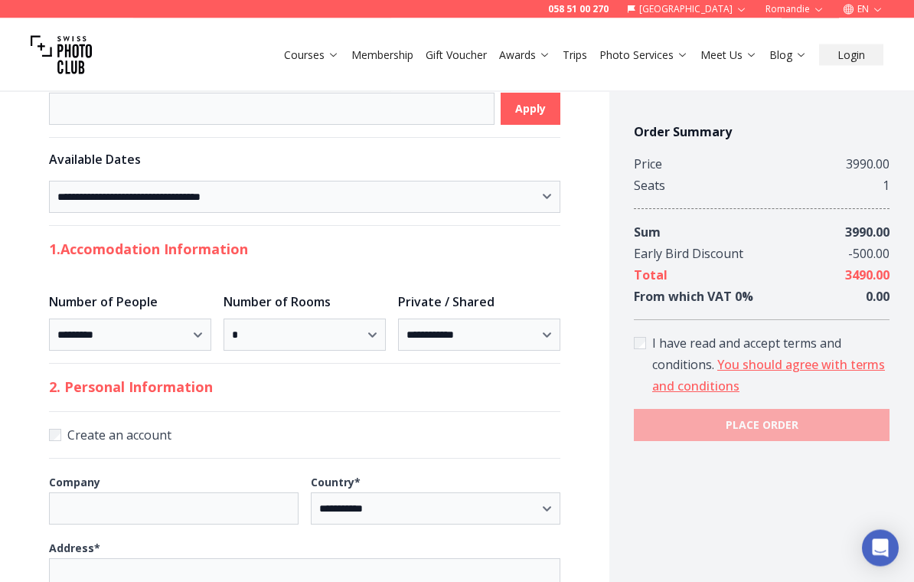
scroll to position [241, 0]
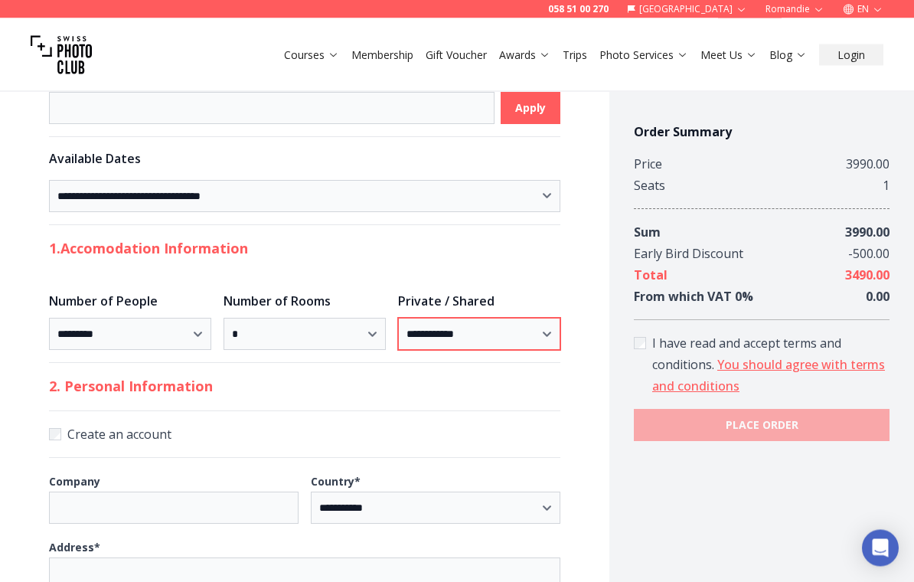
click at [470, 343] on select "**********" at bounding box center [479, 334] width 162 height 32
click at [453, 334] on select "**********" at bounding box center [479, 334] width 162 height 32
select select "*******"
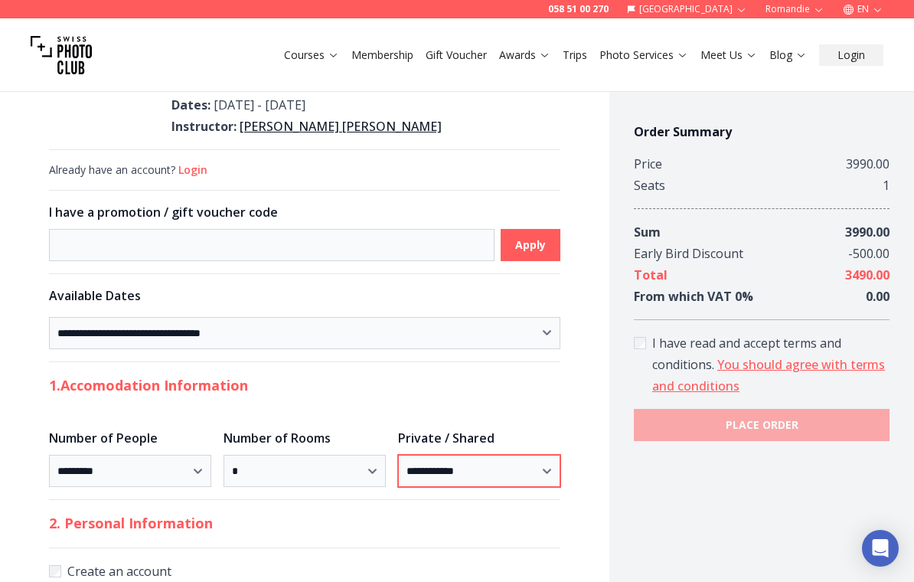
scroll to position [0, 0]
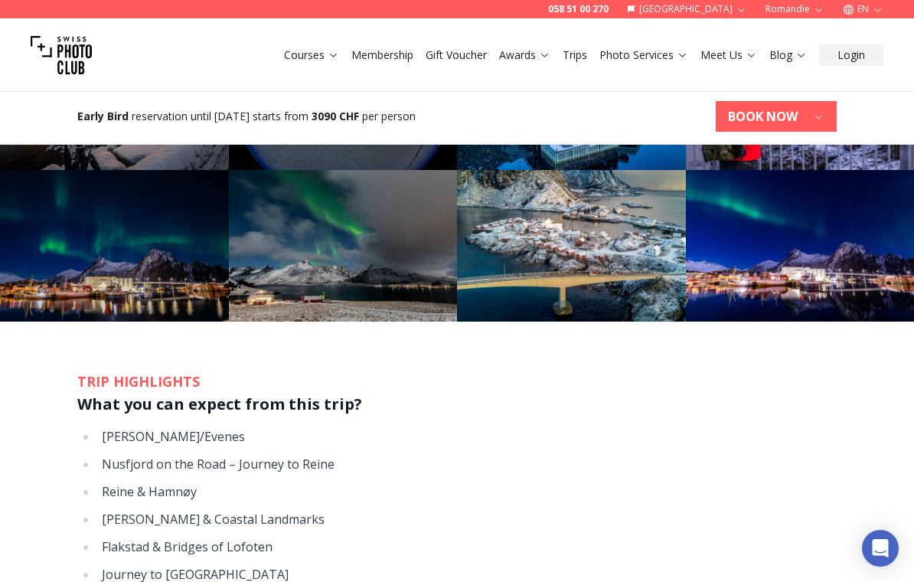
scroll to position [764, 0]
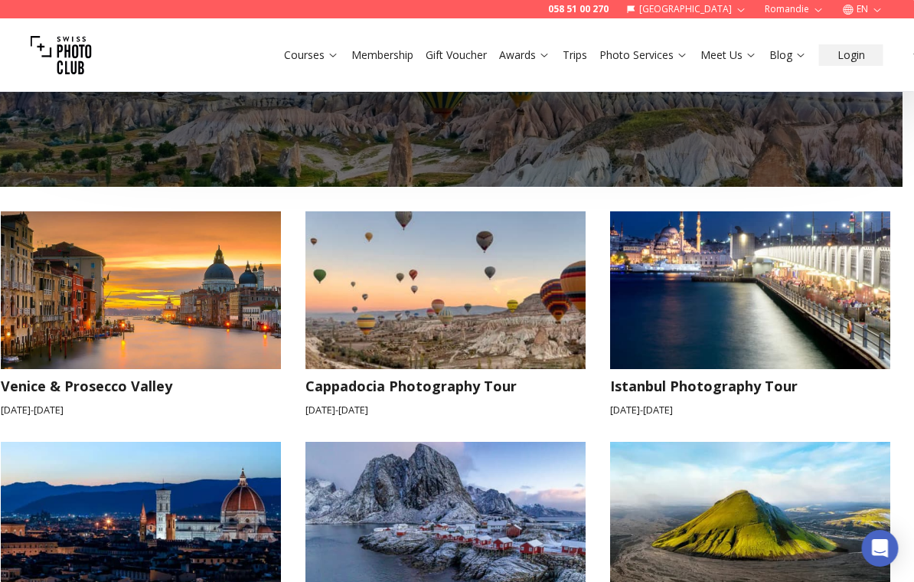
scroll to position [1250, 12]
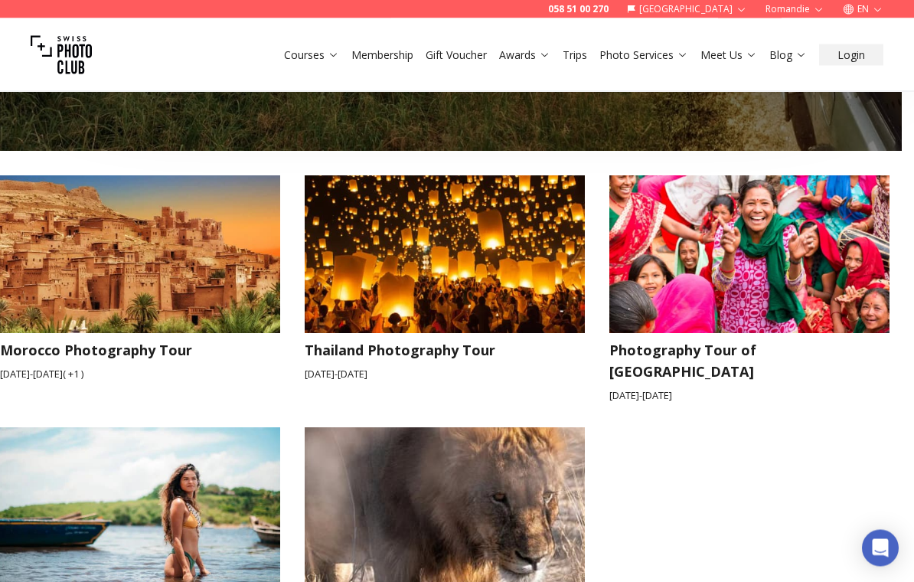
click at [49, 464] on img at bounding box center [140, 507] width 280 height 158
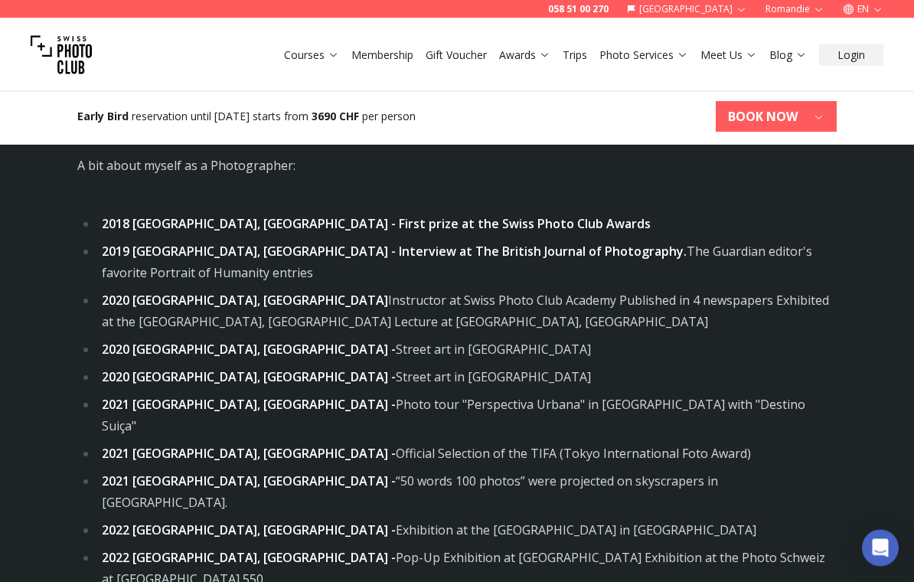
scroll to position [3508, 0]
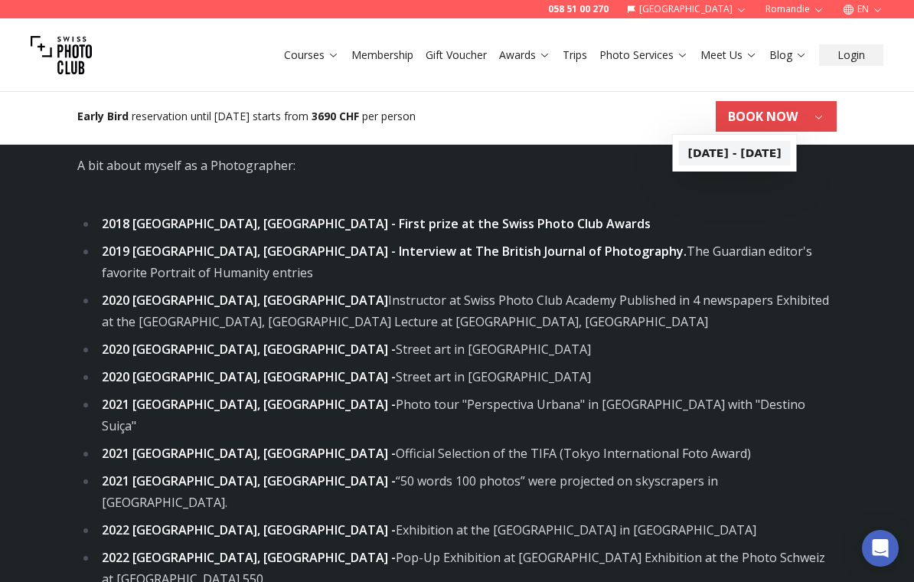
click at [709, 153] on b "[DATE] - [DATE]" at bounding box center [734, 152] width 93 height 15
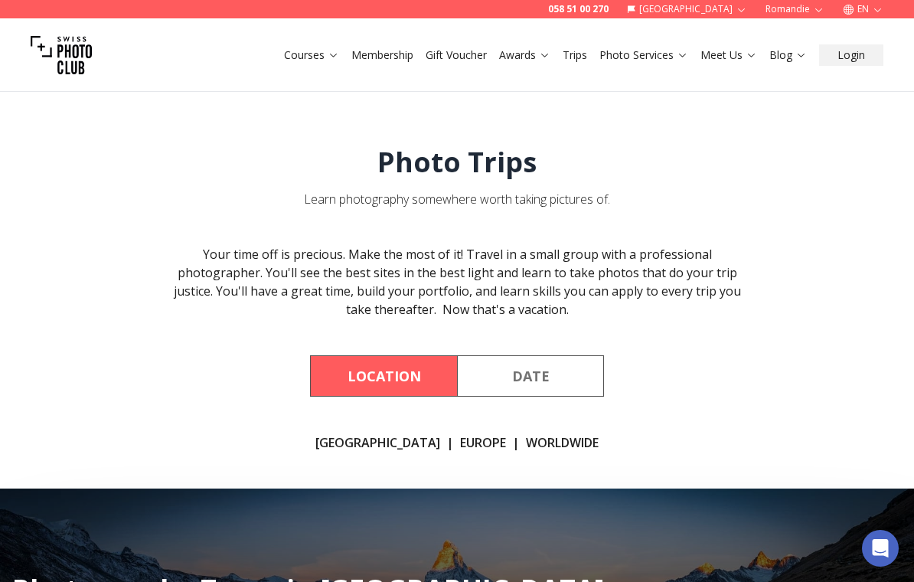
scroll to position [1022, 0]
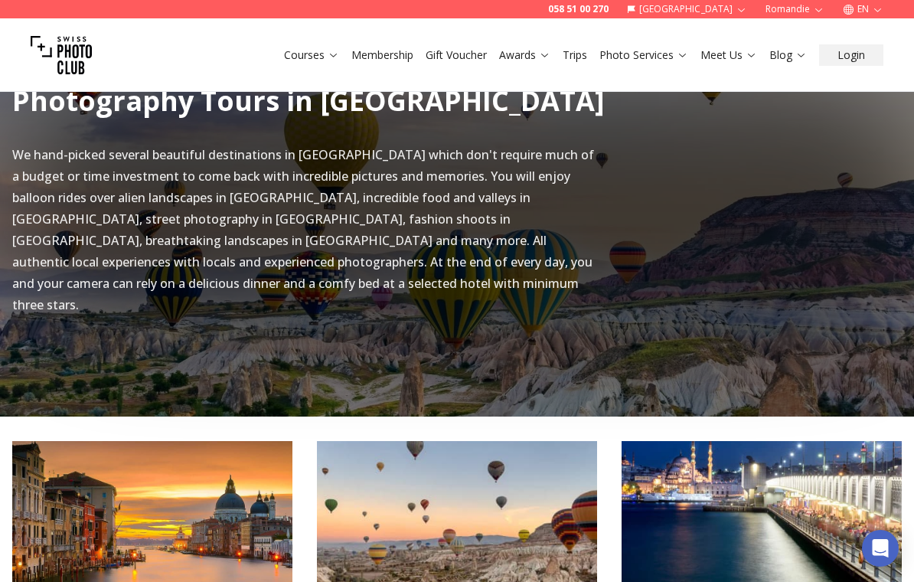
click at [655, 62] on link "Photo Services" at bounding box center [643, 54] width 89 height 15
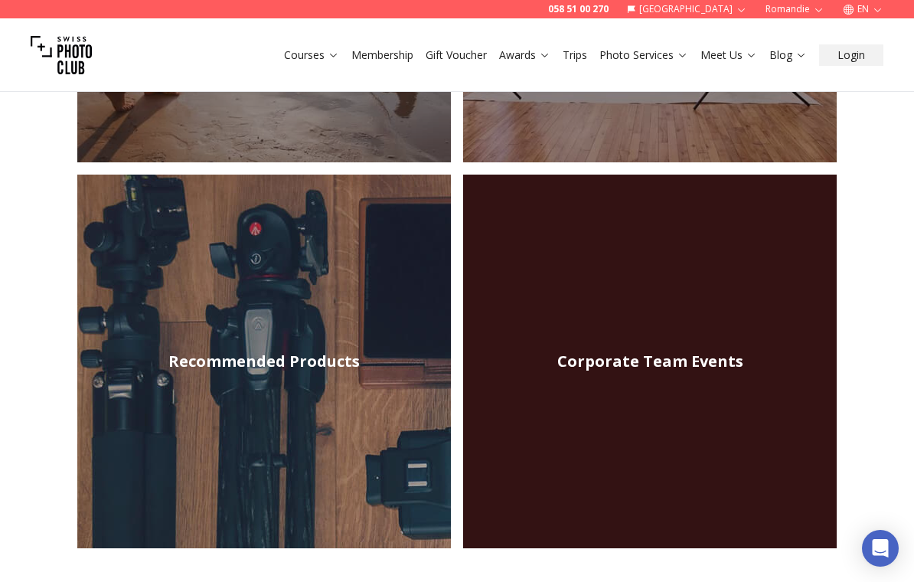
scroll to position [513, 0]
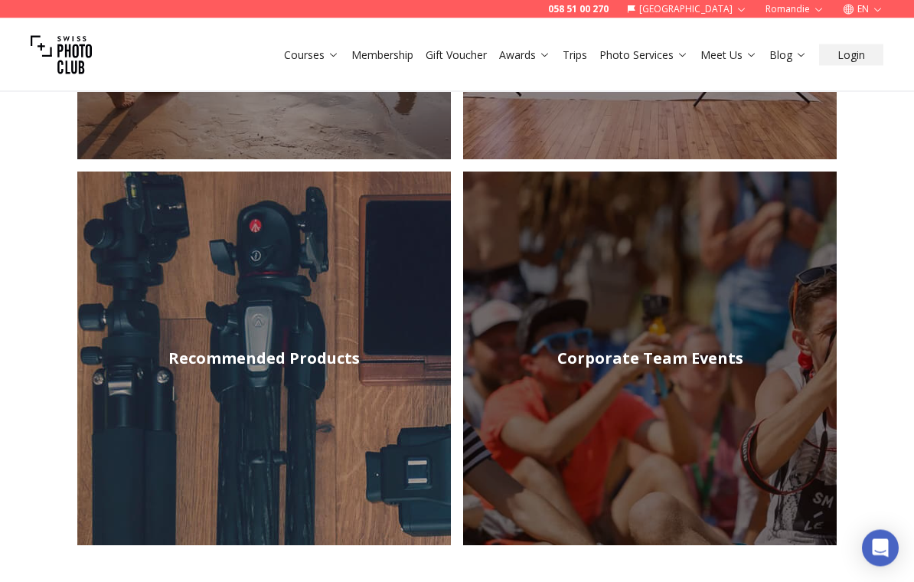
click at [239, 348] on h2 "Recommended Products" at bounding box center [263, 358] width 191 height 21
